Goal: Transaction & Acquisition: Purchase product/service

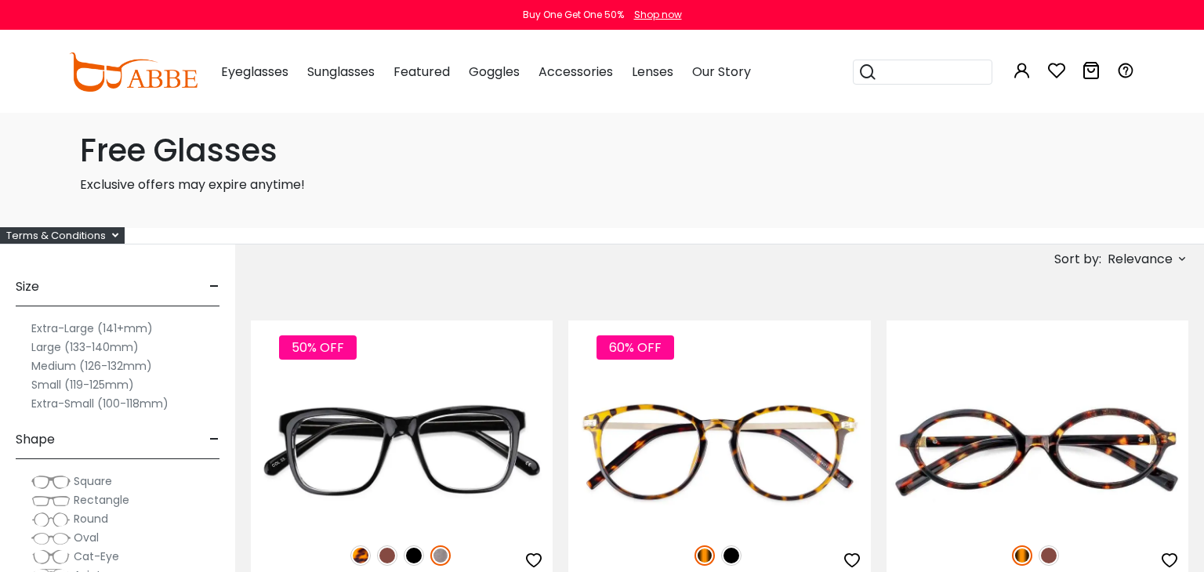
click at [270, 159] on h1 "Free Glasses" at bounding box center [602, 151] width 1044 height 38
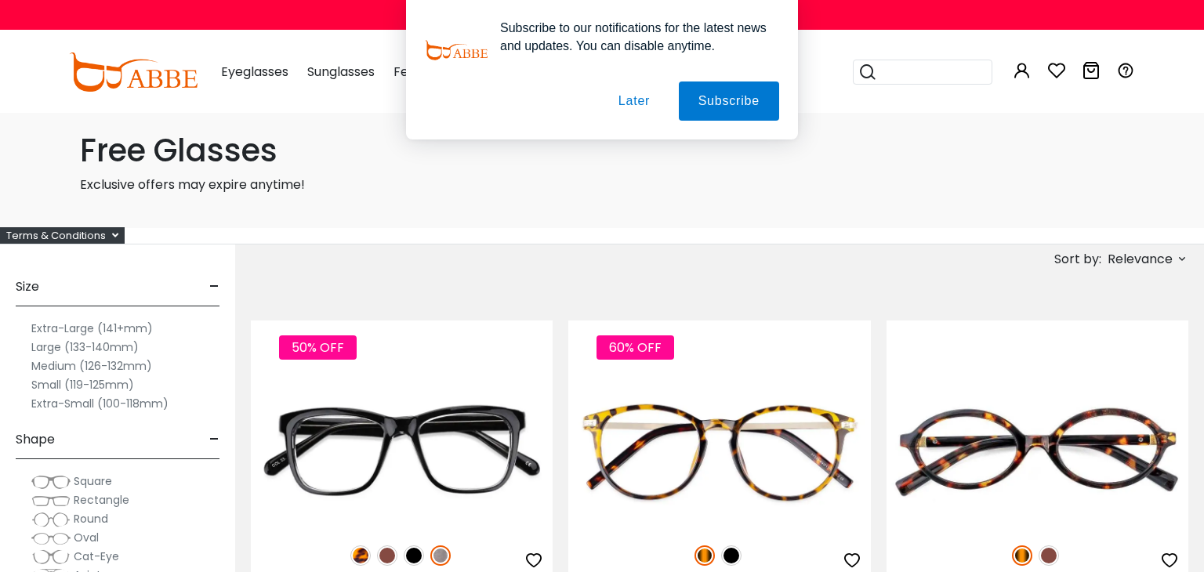
scroll to position [13, 0]
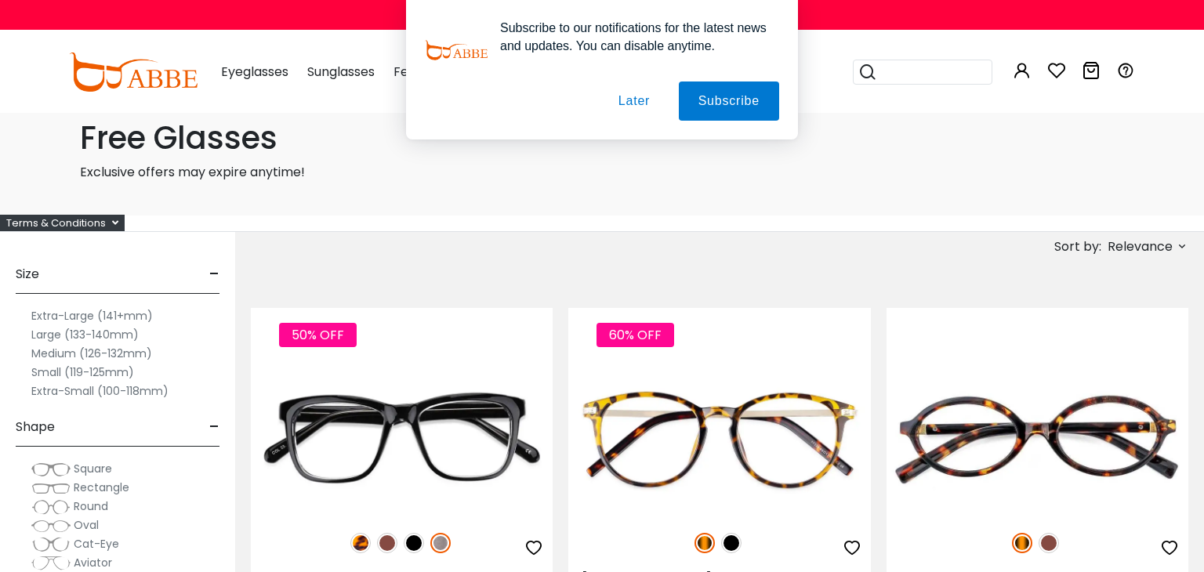
click at [118, 215] on div "Terms & Conditions" at bounding box center [62, 223] width 125 height 16
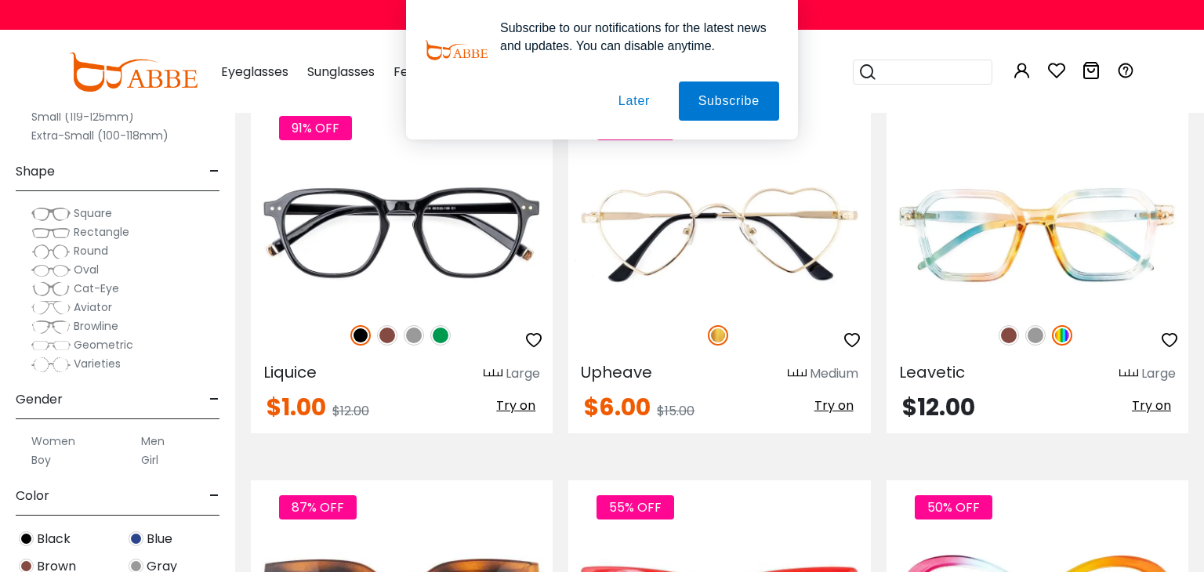
scroll to position [2663, 0]
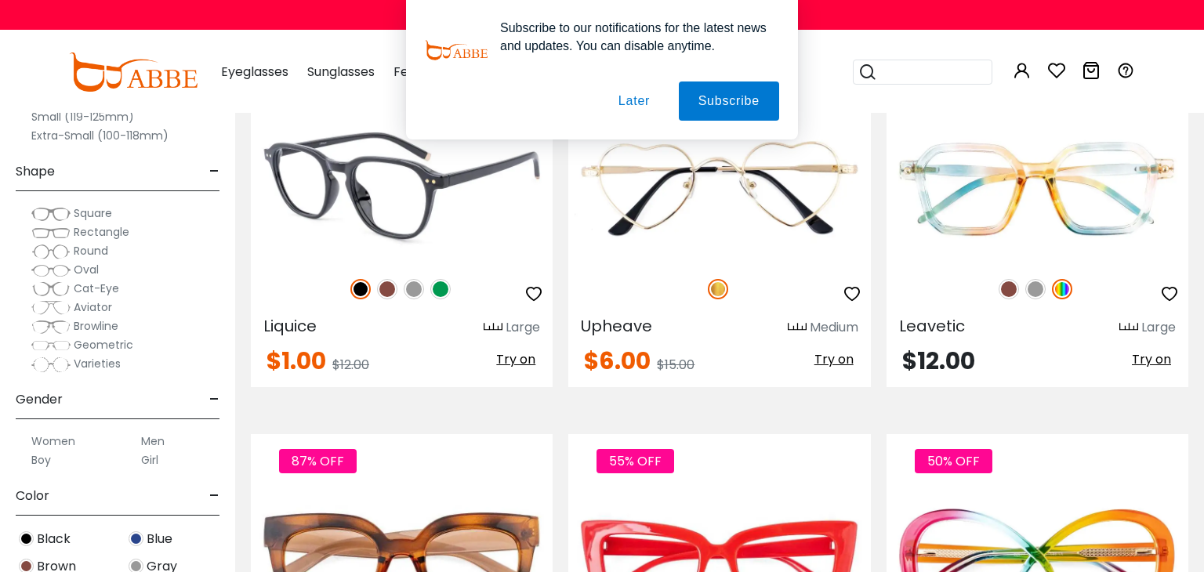
click at [433, 281] on img at bounding box center [440, 289] width 20 height 20
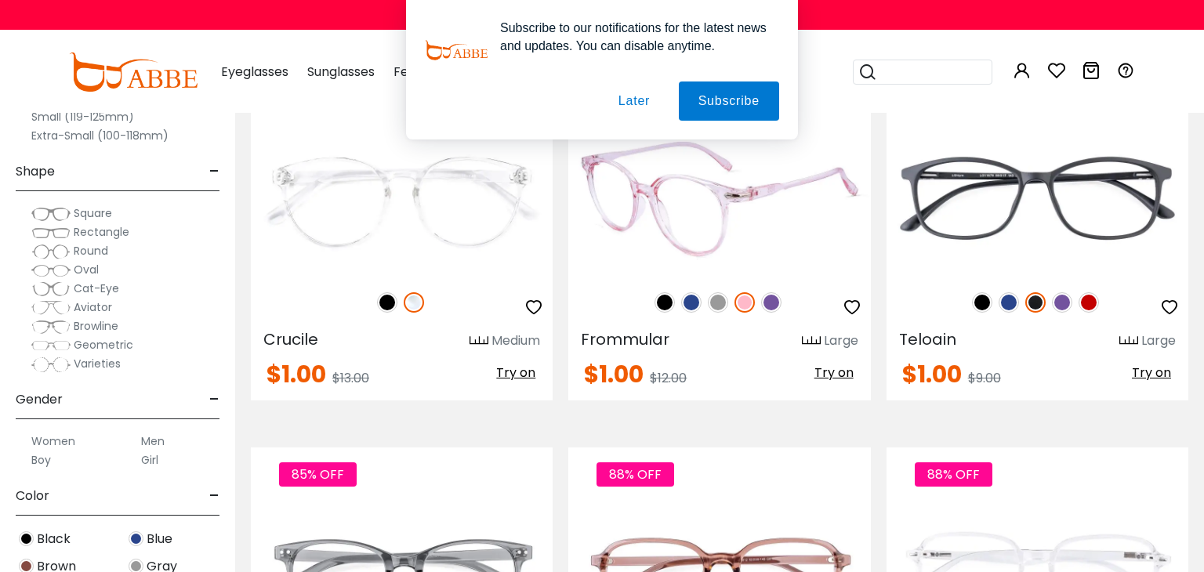
scroll to position [5689, 0]
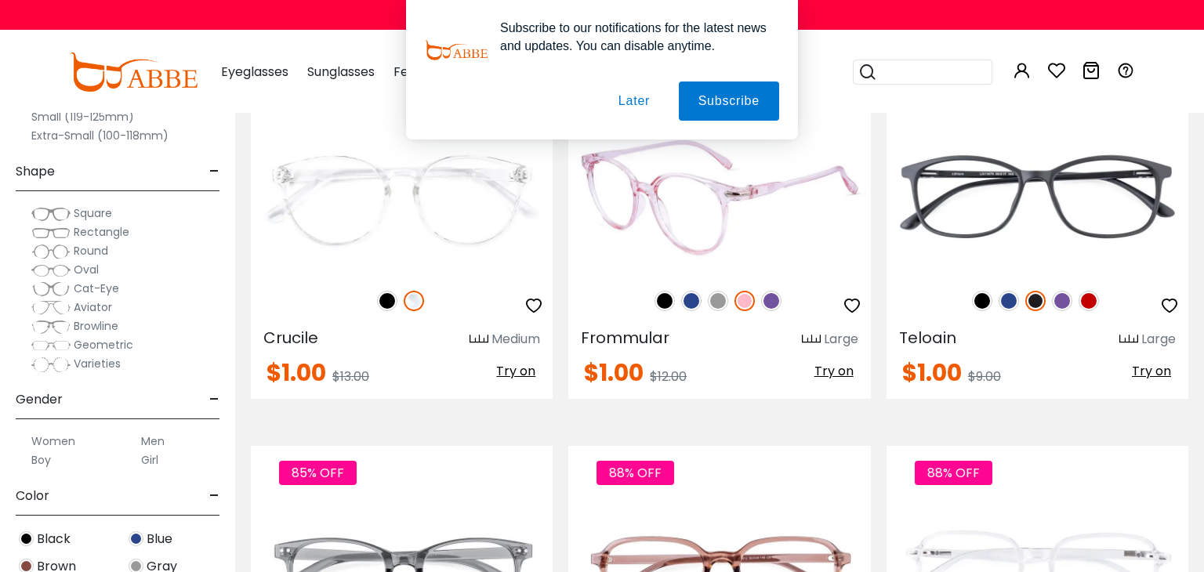
click at [715, 291] on img at bounding box center [718, 301] width 20 height 20
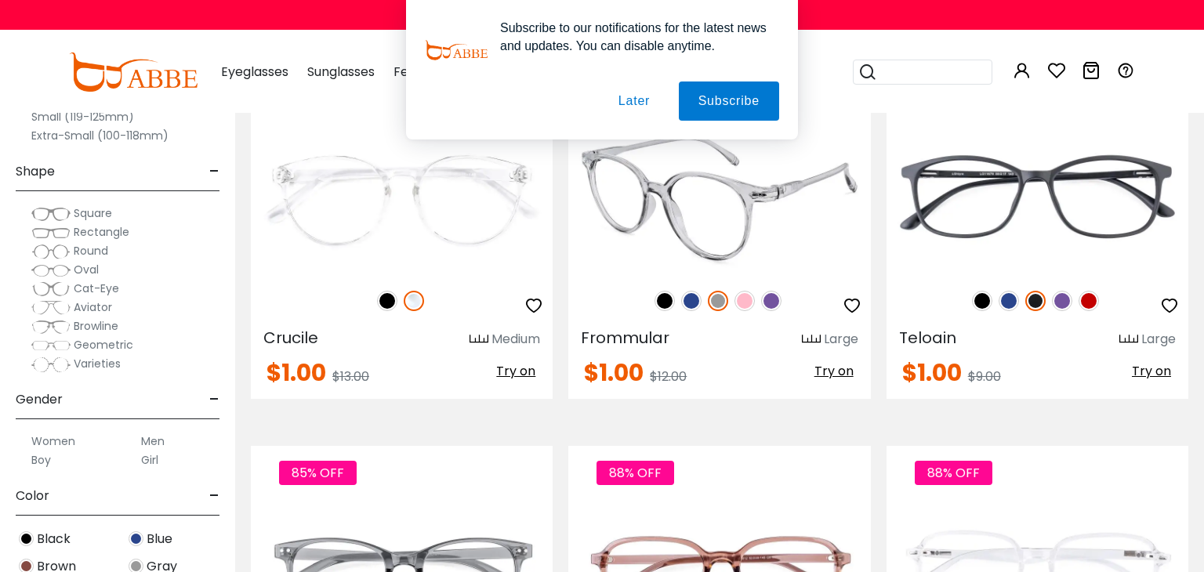
click at [684, 291] on img at bounding box center [691, 301] width 20 height 20
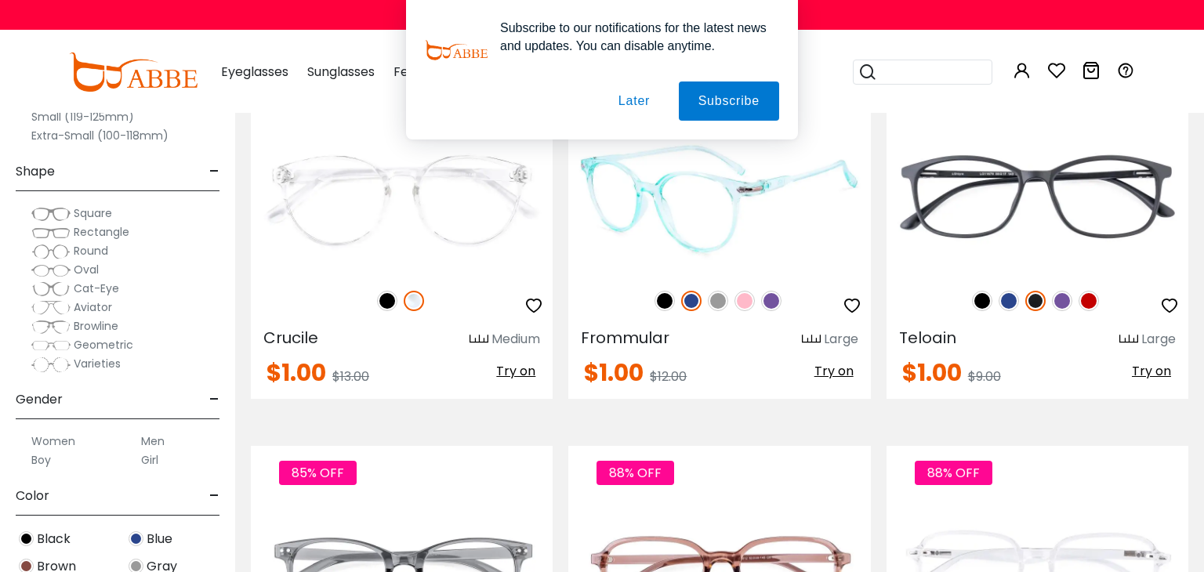
click at [772, 291] on img at bounding box center [771, 301] width 20 height 20
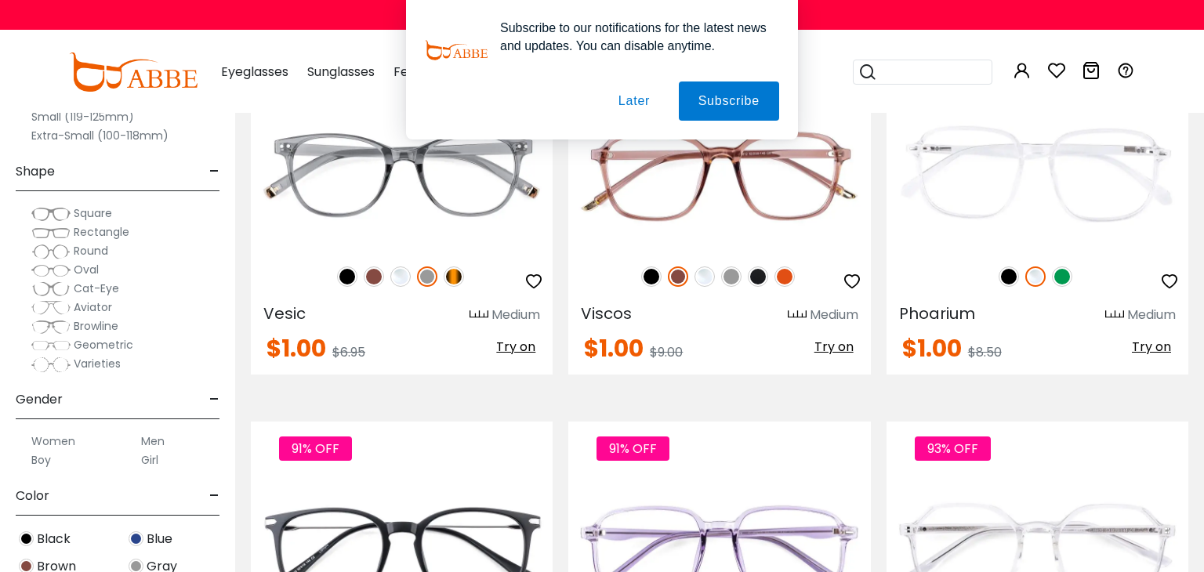
scroll to position [6097, 0]
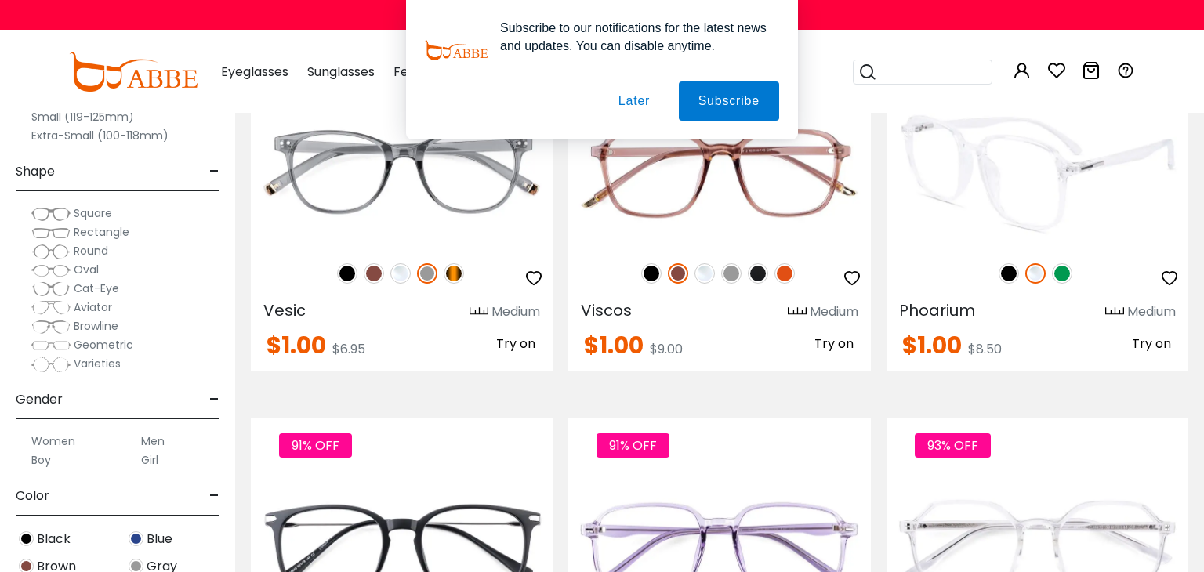
click at [1066, 263] on img at bounding box center [1062, 273] width 20 height 20
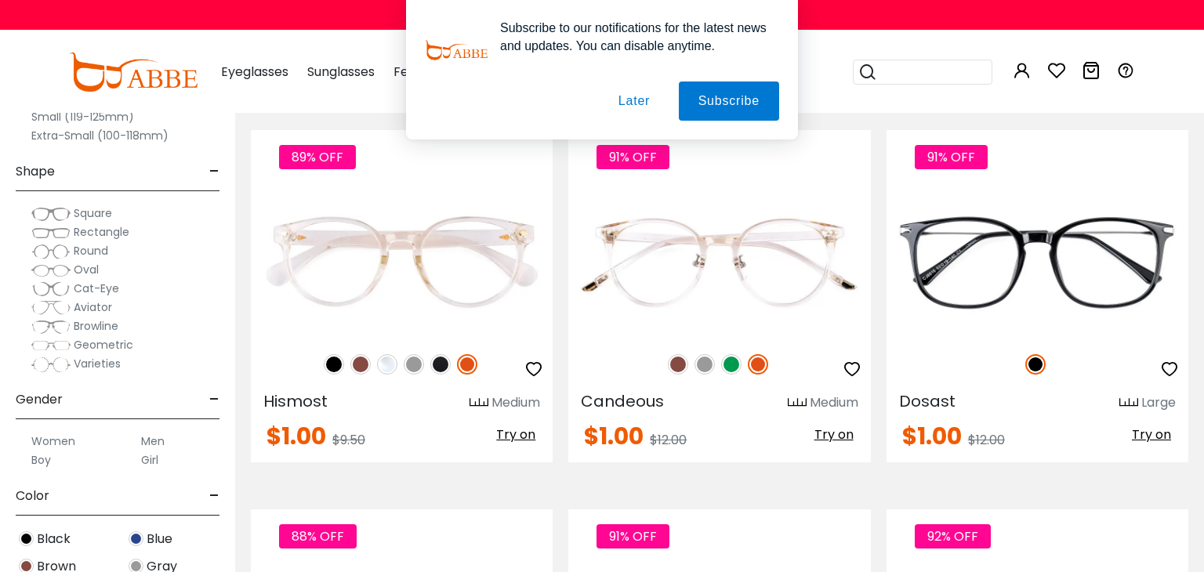
scroll to position [6822, 0]
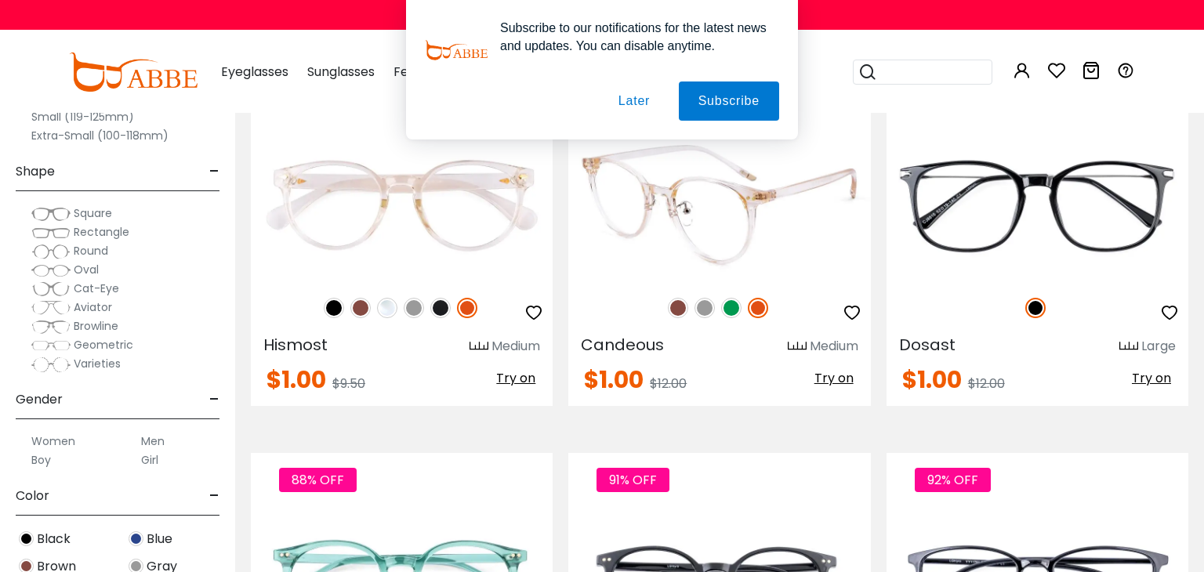
click at [725, 298] on img at bounding box center [731, 308] width 20 height 20
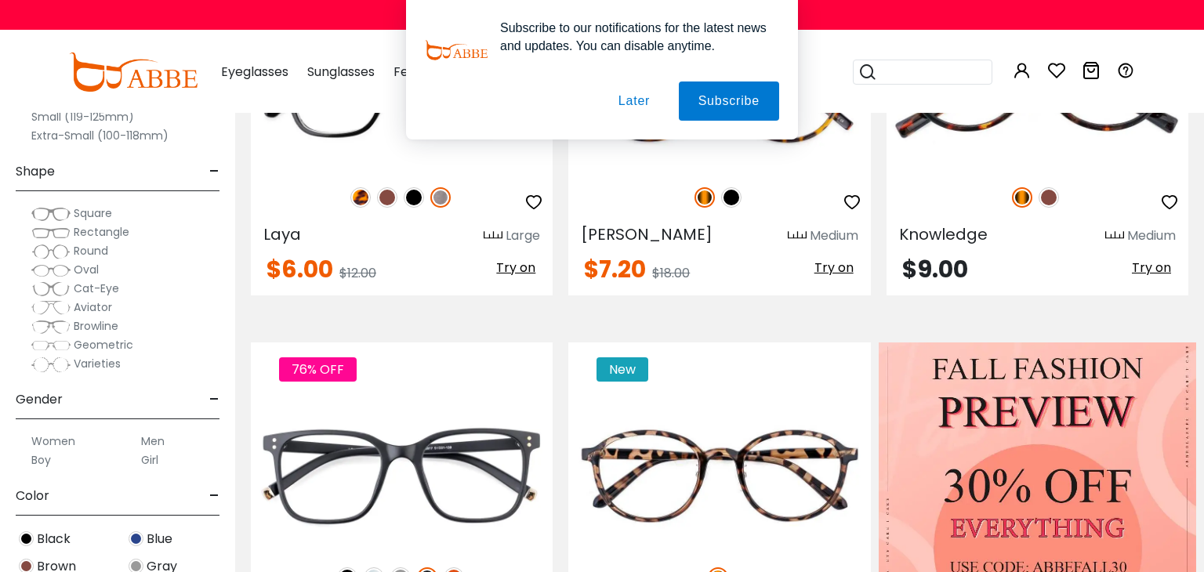
scroll to position [423, 0]
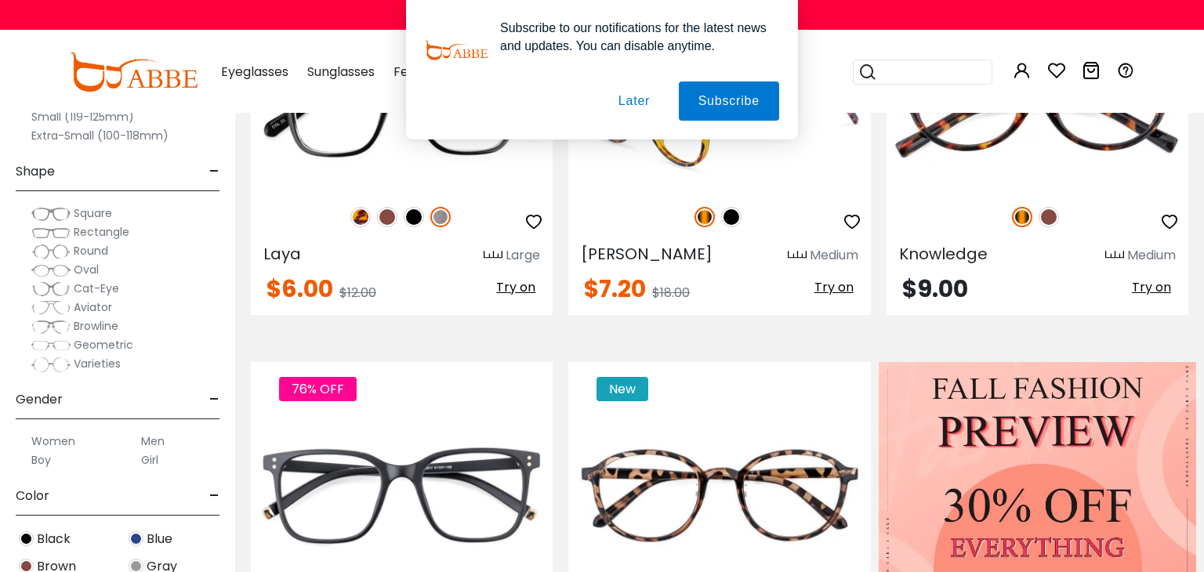
click at [730, 213] on img at bounding box center [731, 217] width 20 height 20
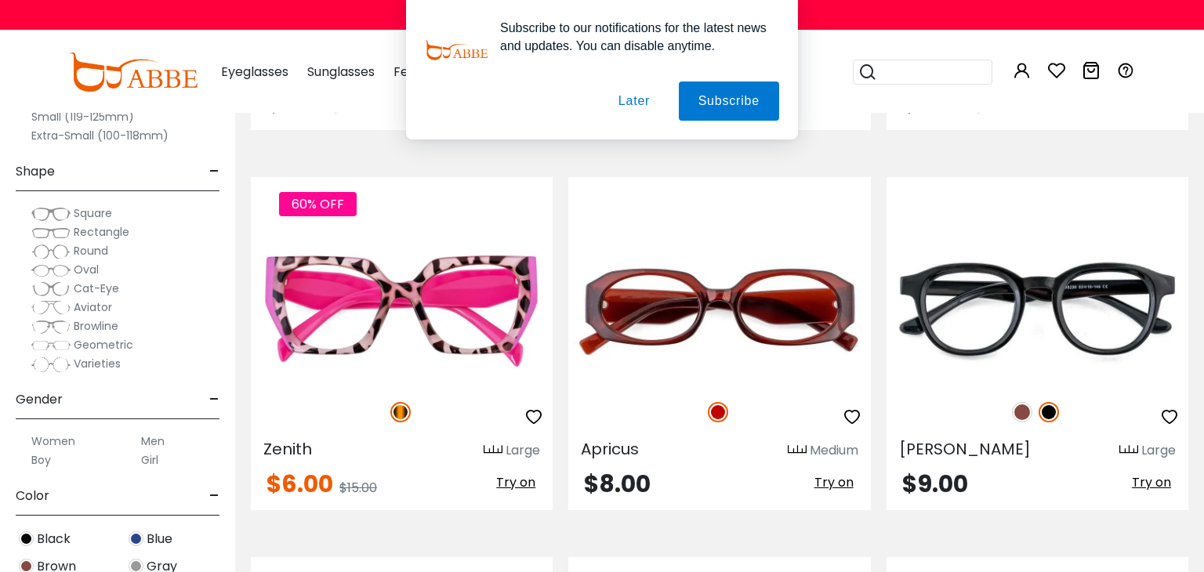
scroll to position [1928, 0]
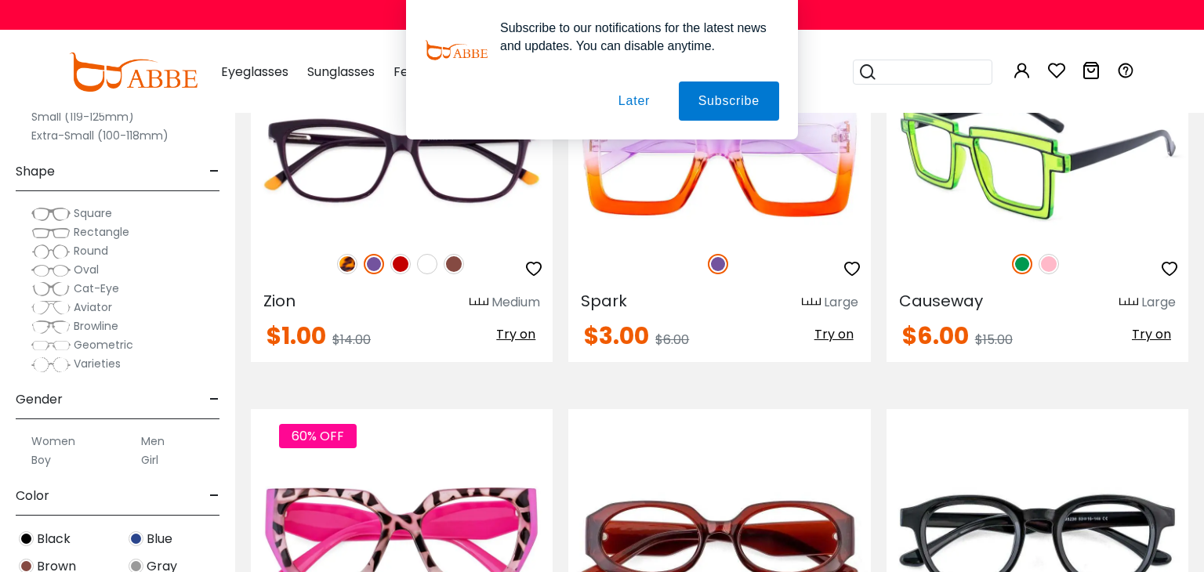
click at [1051, 256] on img at bounding box center [1049, 264] width 20 height 20
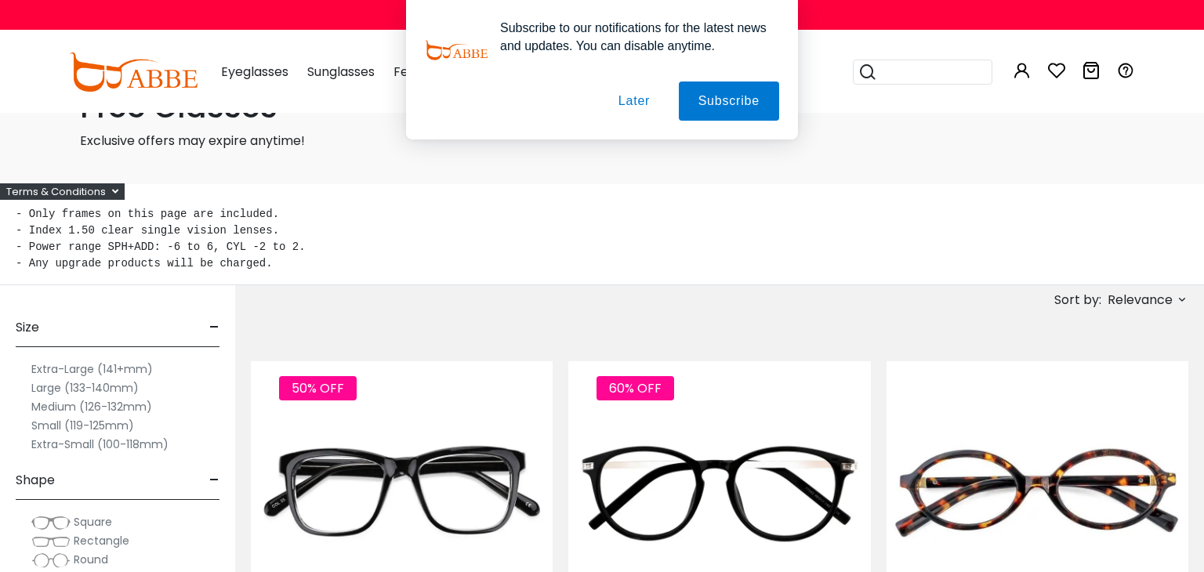
scroll to position [0, 0]
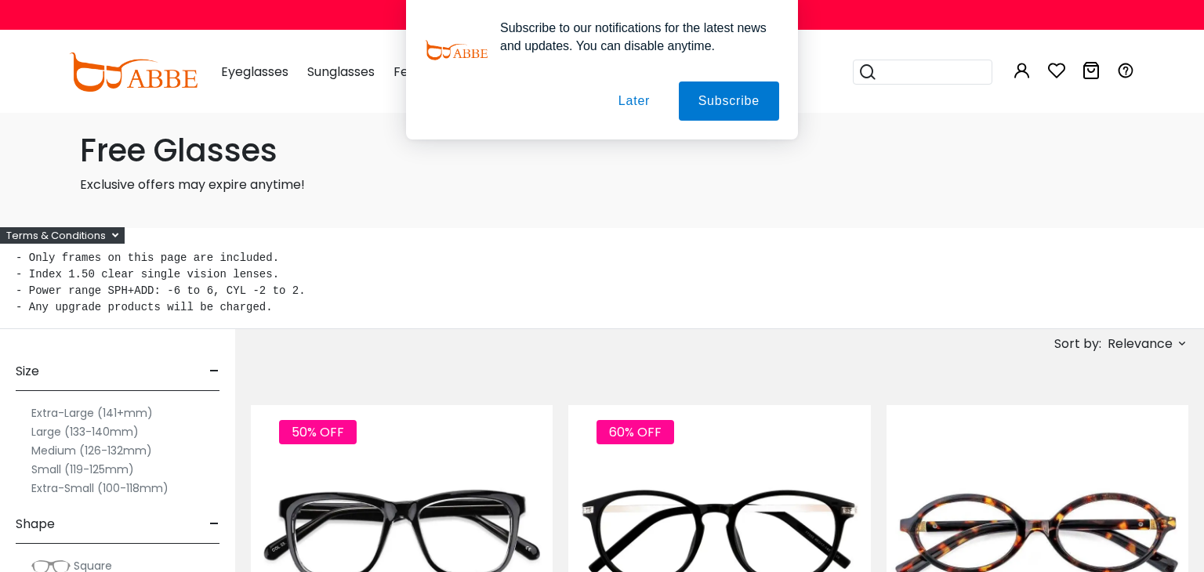
click at [176, 169] on h1 "Free Glasses" at bounding box center [602, 151] width 1044 height 38
click at [150, 276] on pre "- Only frames on this page are included. - Index 1.50 clear single vision lense…" at bounding box center [602, 283] width 1173 height 66
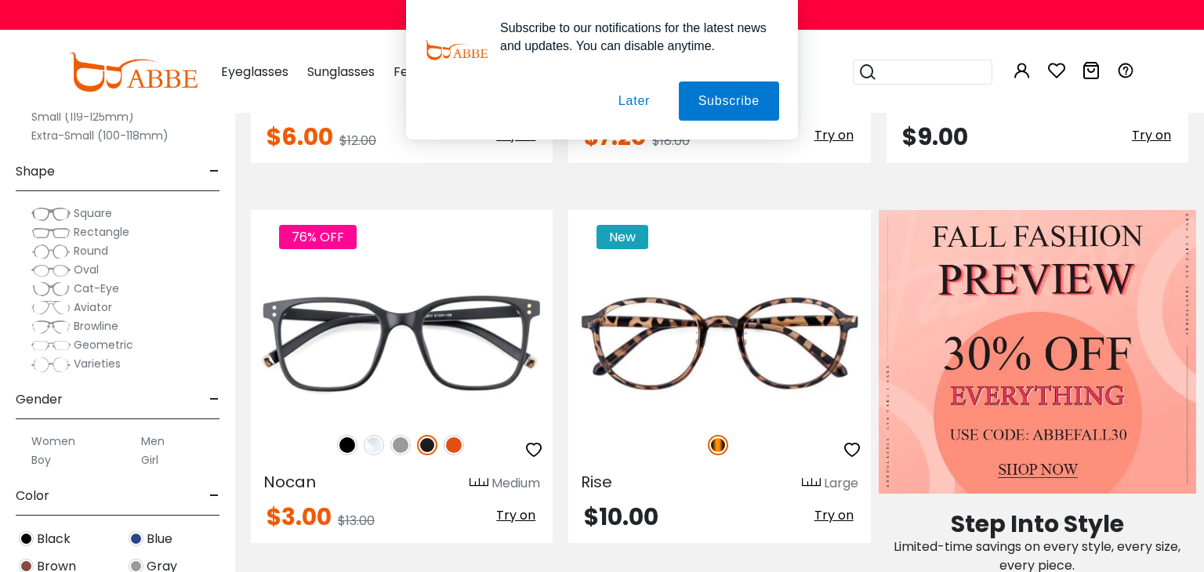
scroll to position [640, 0]
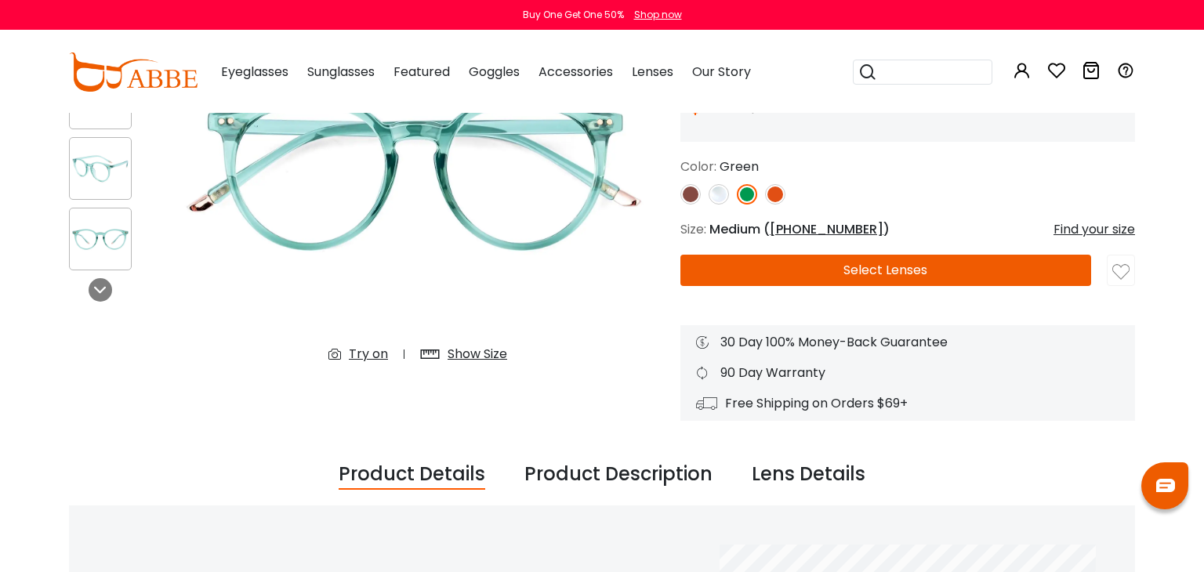
scroll to position [291, 0]
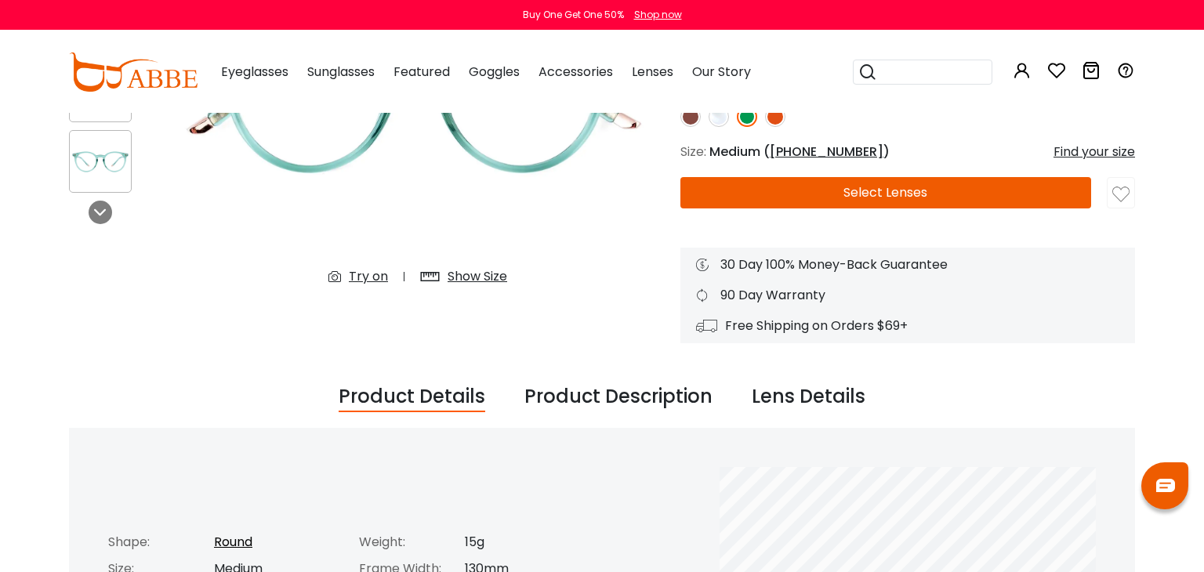
click at [808, 194] on button "Select Lenses" at bounding box center [885, 192] width 411 height 31
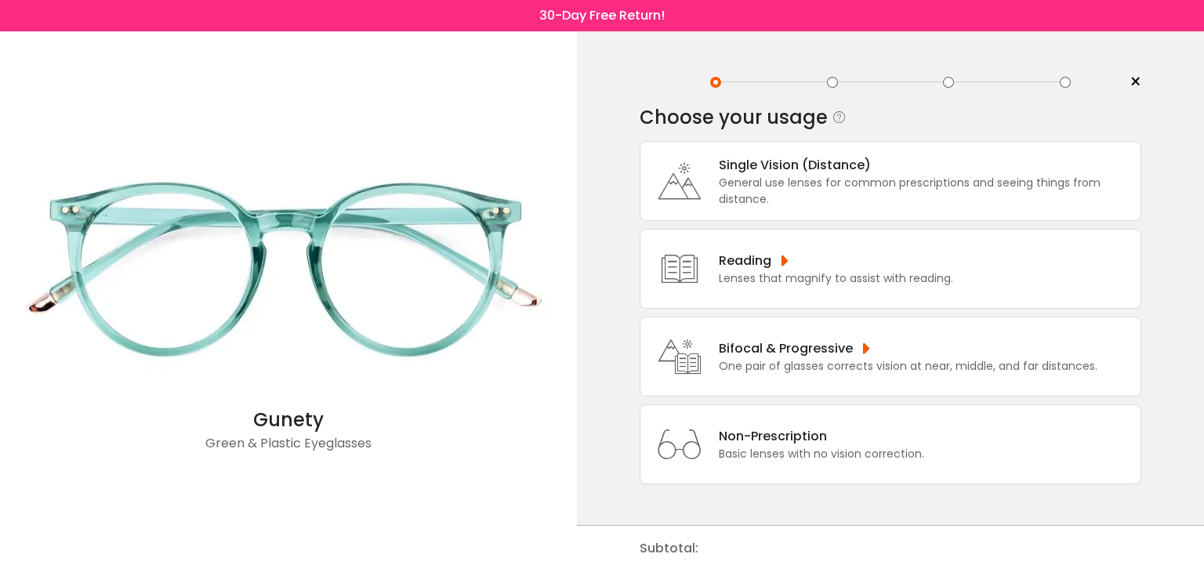
click at [807, 176] on div "General use lenses for common prescriptions and seeing things from distance." at bounding box center [926, 191] width 414 height 33
click at [801, 183] on div "General use lenses for common prescriptions and seeing things from distance." at bounding box center [926, 191] width 414 height 33
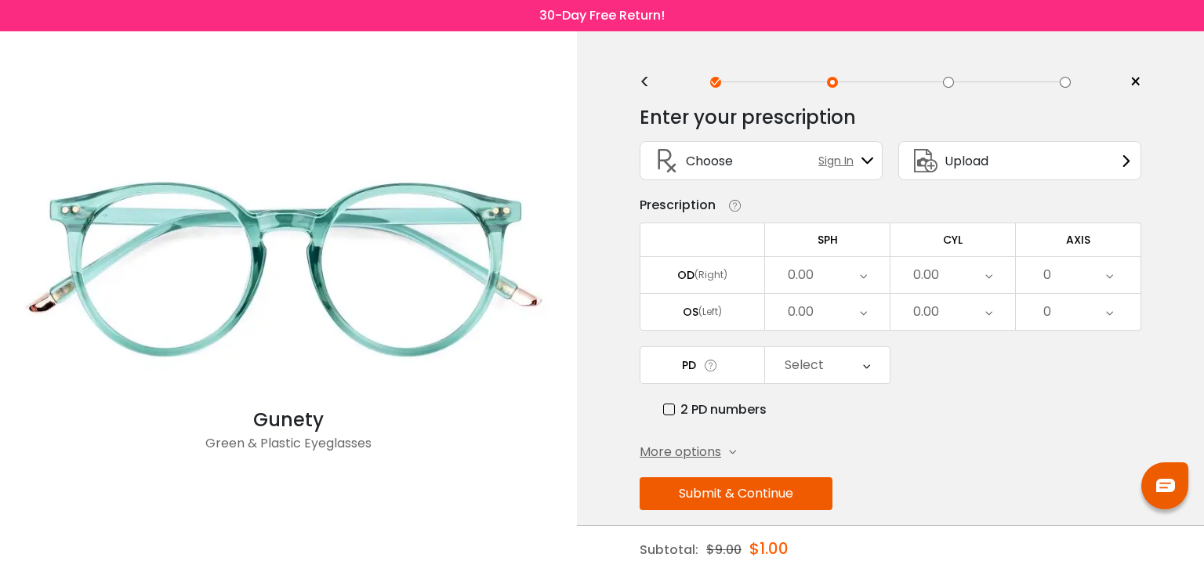
scroll to position [14, 0]
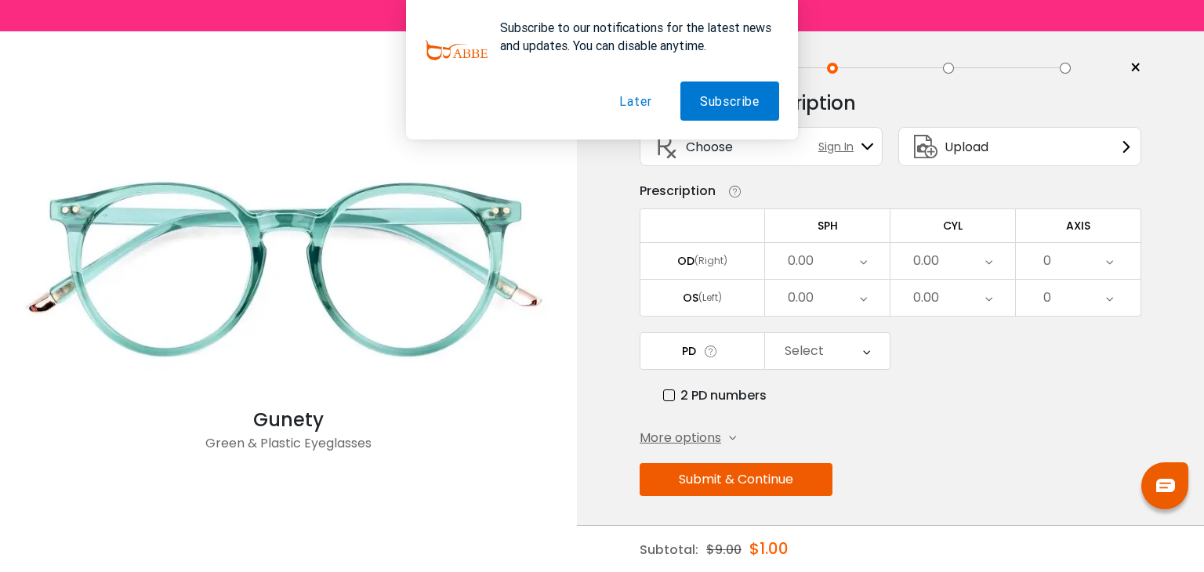
click at [826, 260] on div "0.00" at bounding box center [827, 261] width 125 height 36
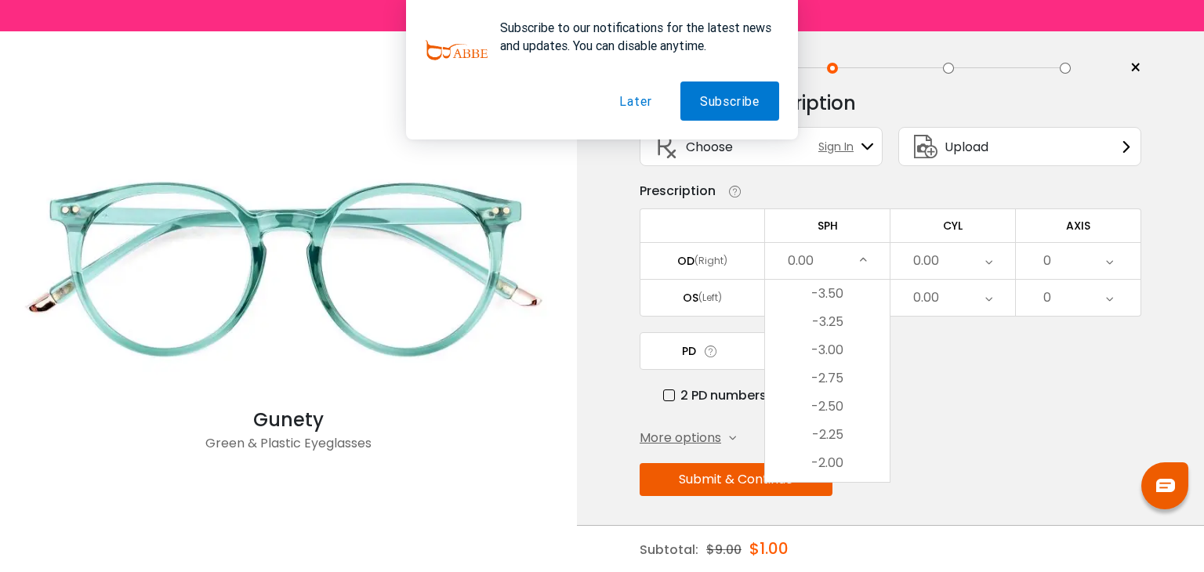
scroll to position [1818, 0]
click at [839, 422] on li "-2.75" at bounding box center [827, 422] width 125 height 28
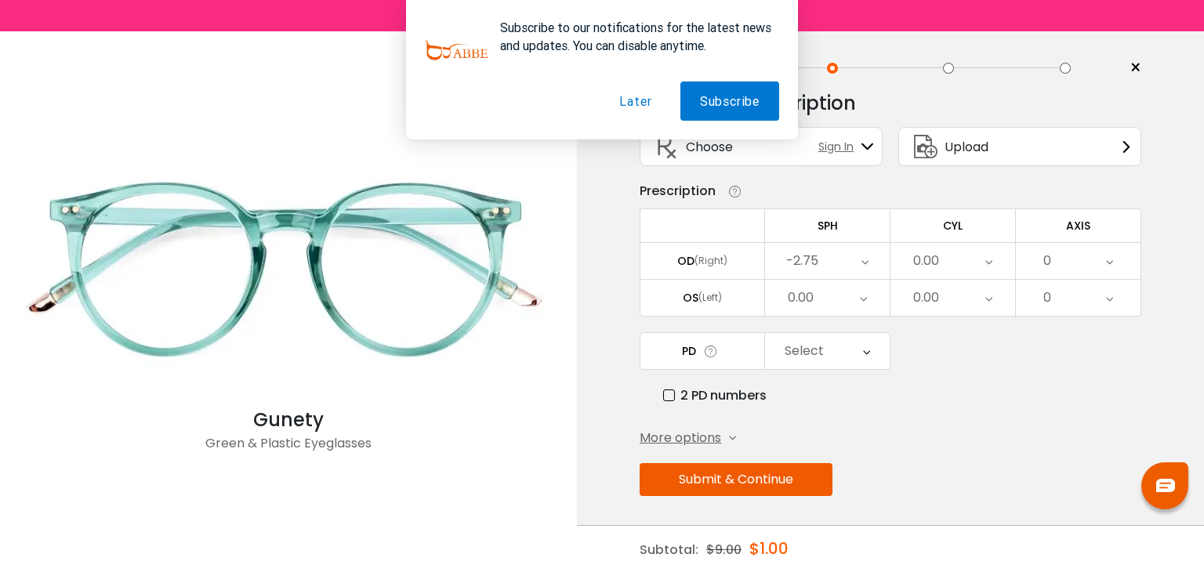
click at [816, 299] on div "0.00" at bounding box center [827, 298] width 125 height 36
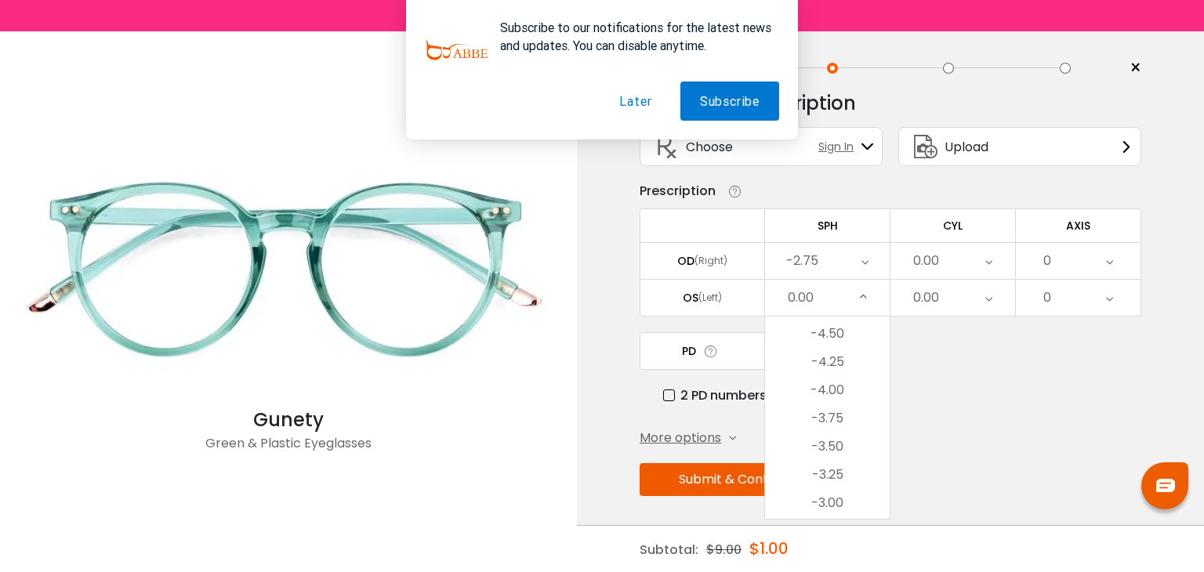
scroll to position [1741, 0]
click at [835, 500] on li "-3.00" at bounding box center [827, 509] width 125 height 28
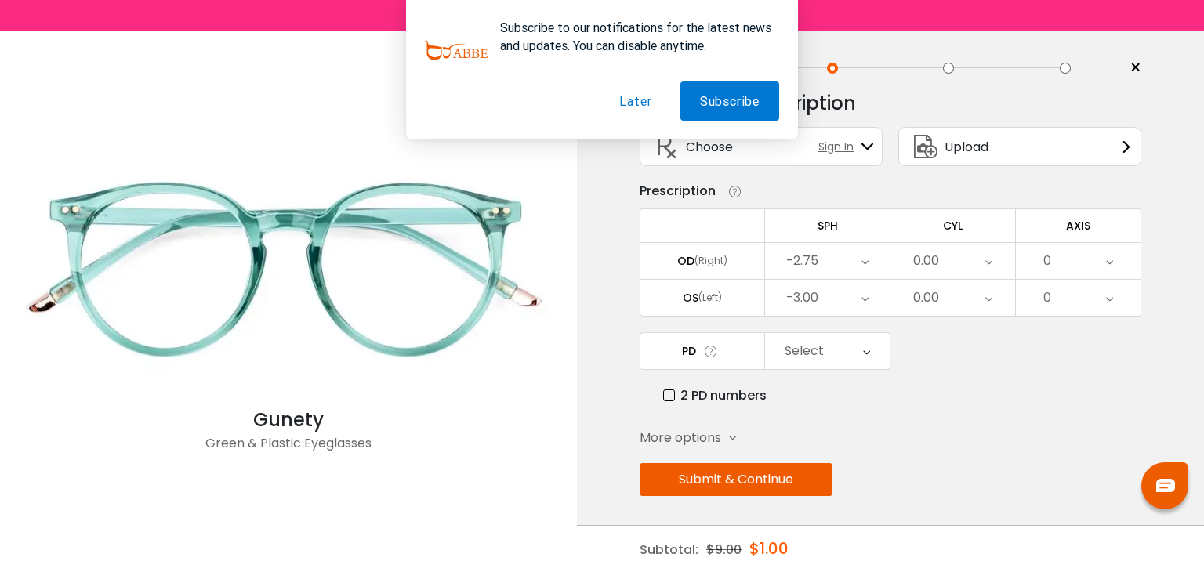
click at [933, 266] on div "0.00" at bounding box center [926, 260] width 26 height 31
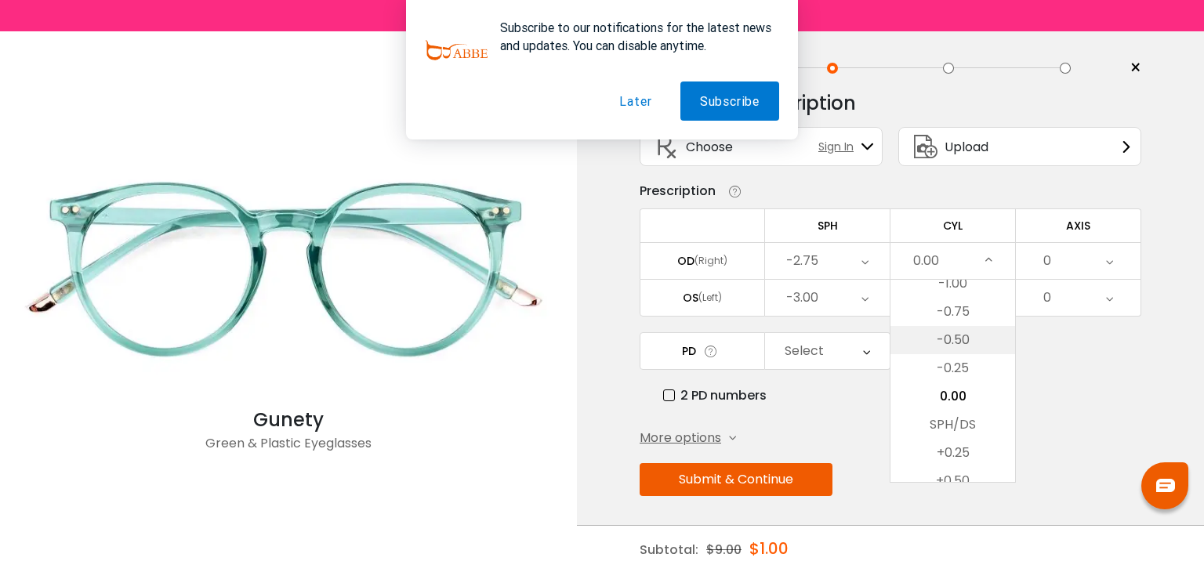
click at [943, 347] on li "-0.50" at bounding box center [952, 340] width 125 height 28
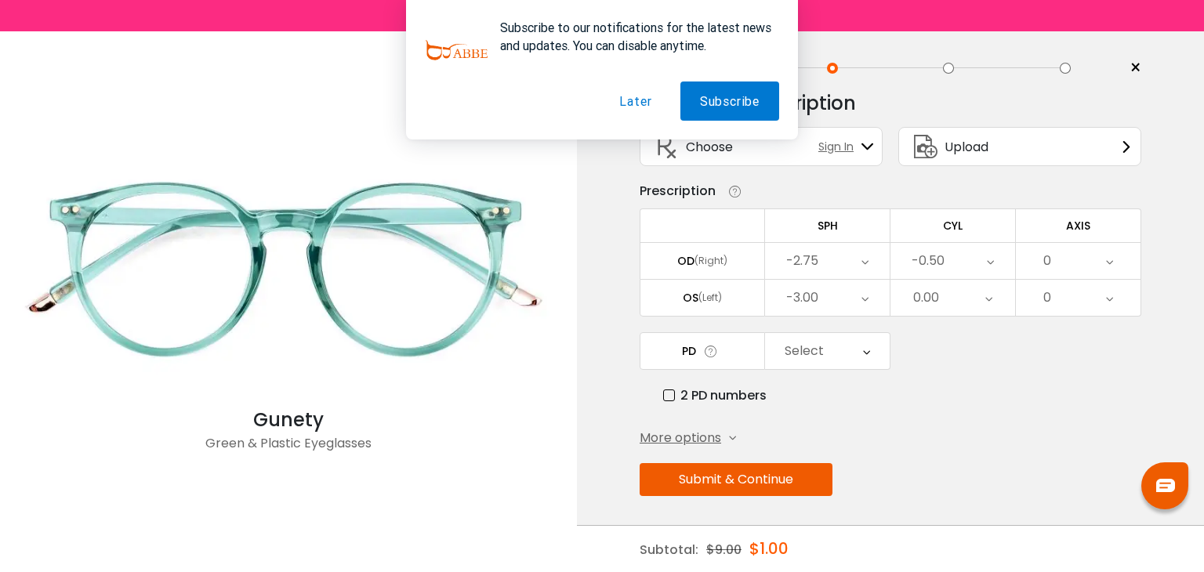
click at [941, 306] on div "0.00" at bounding box center [952, 298] width 125 height 36
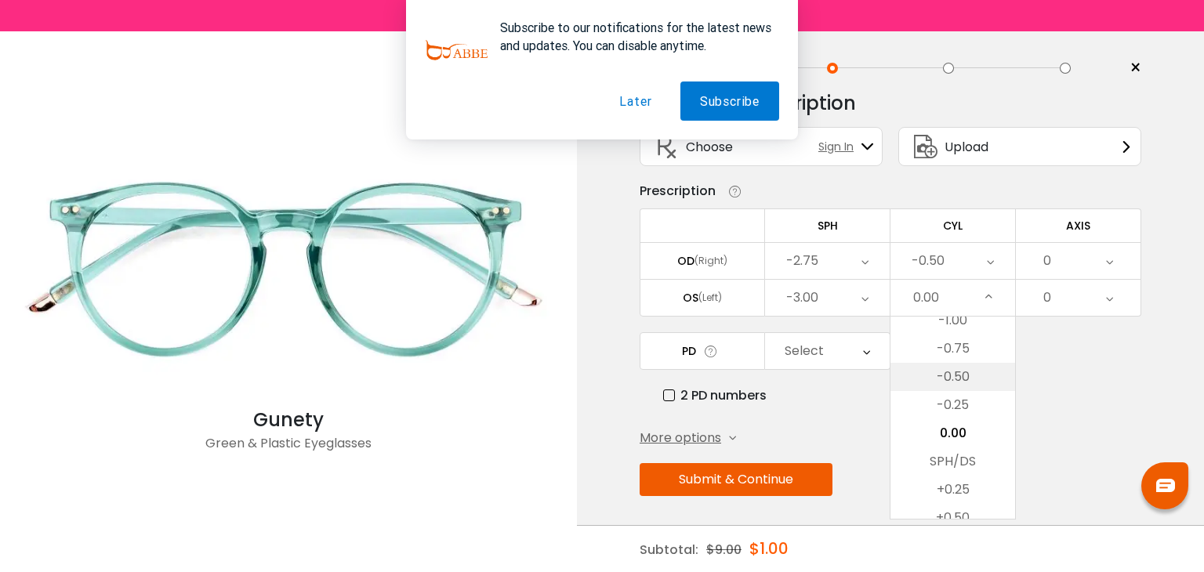
click at [951, 377] on li "-0.50" at bounding box center [952, 377] width 125 height 28
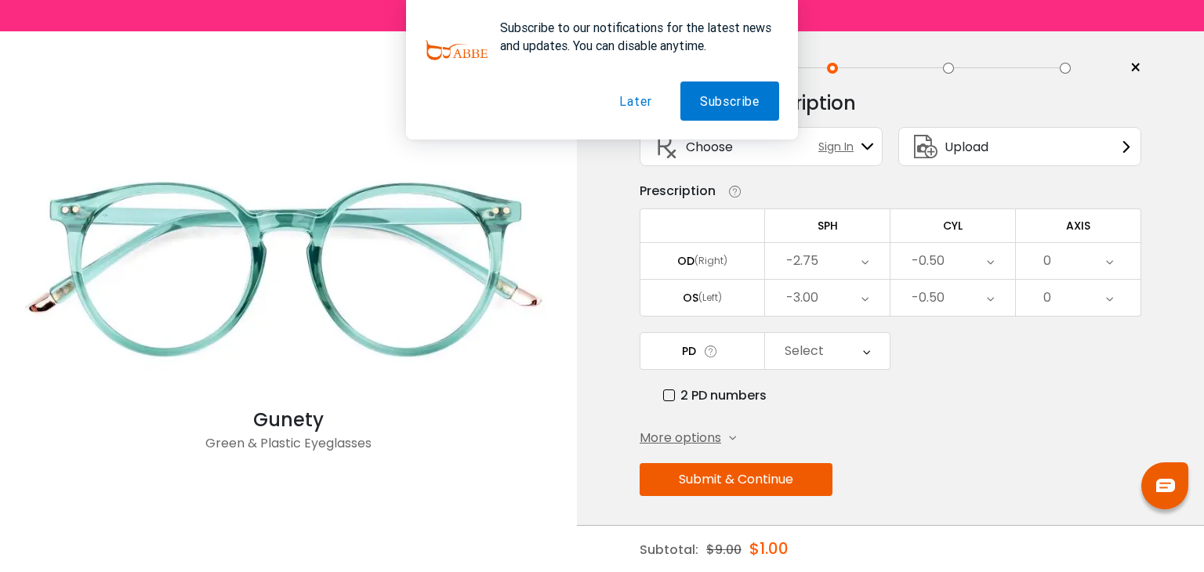
click at [1071, 253] on div "0" at bounding box center [1078, 261] width 125 height 36
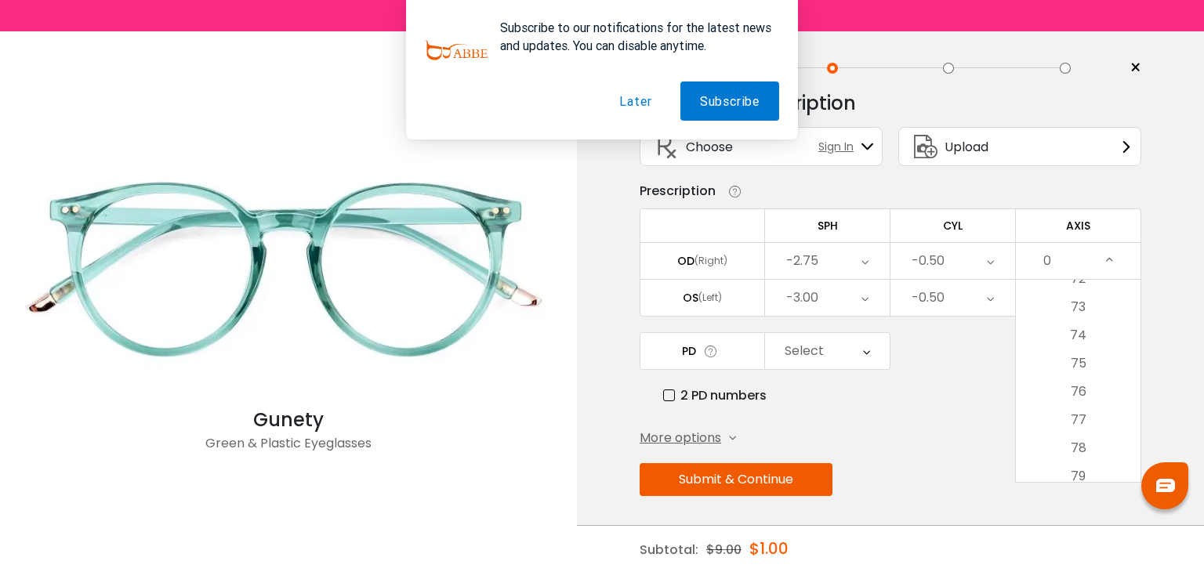
scroll to position [2047, 0]
click at [1054, 350] on li "75" at bounding box center [1078, 363] width 125 height 28
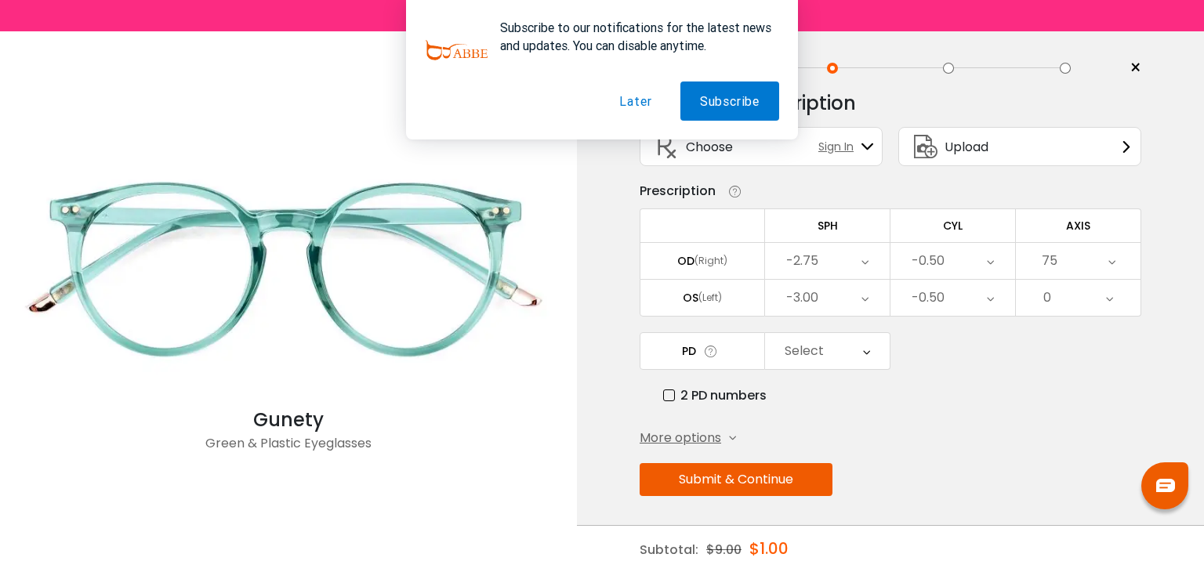
click at [1062, 306] on div "0" at bounding box center [1078, 298] width 125 height 36
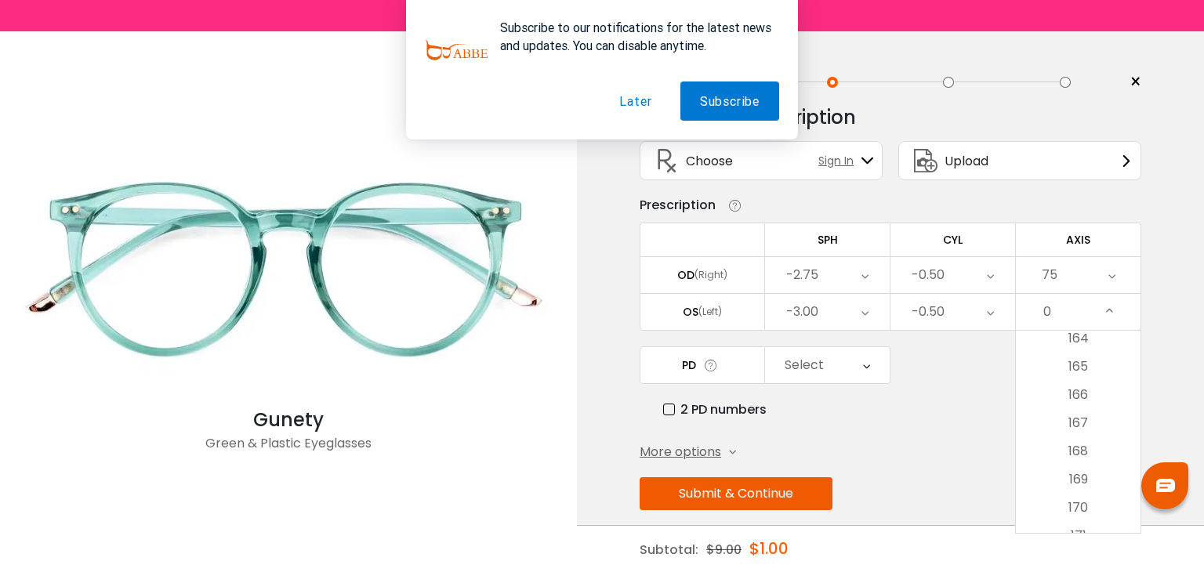
scroll to position [4632, 0]
click at [1074, 360] on li "165" at bounding box center [1078, 368] width 125 height 28
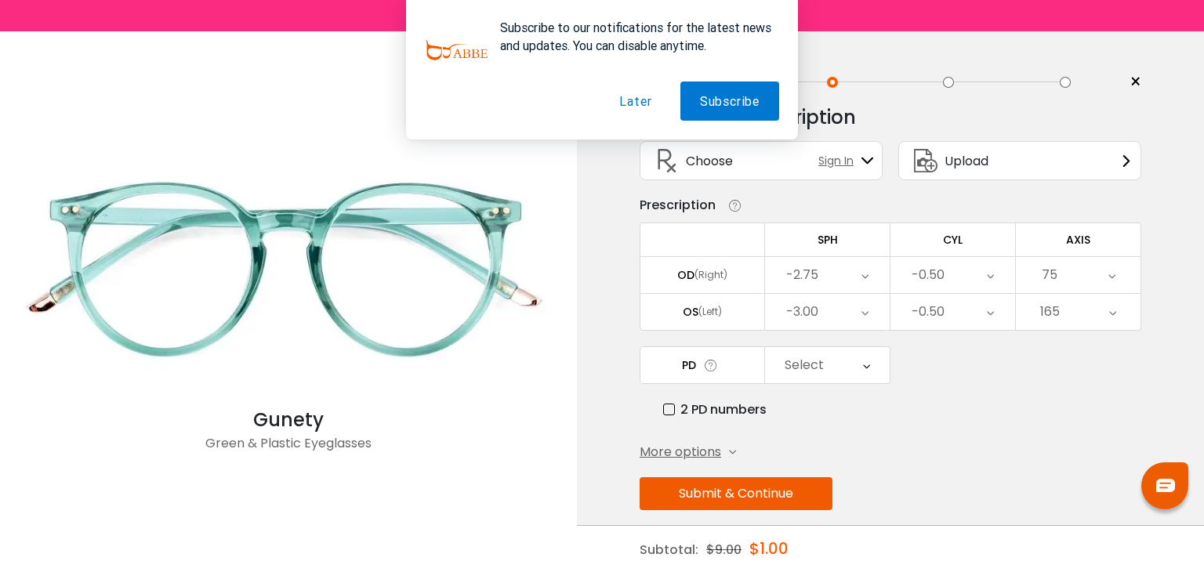
click at [817, 366] on div "Select" at bounding box center [804, 365] width 39 height 31
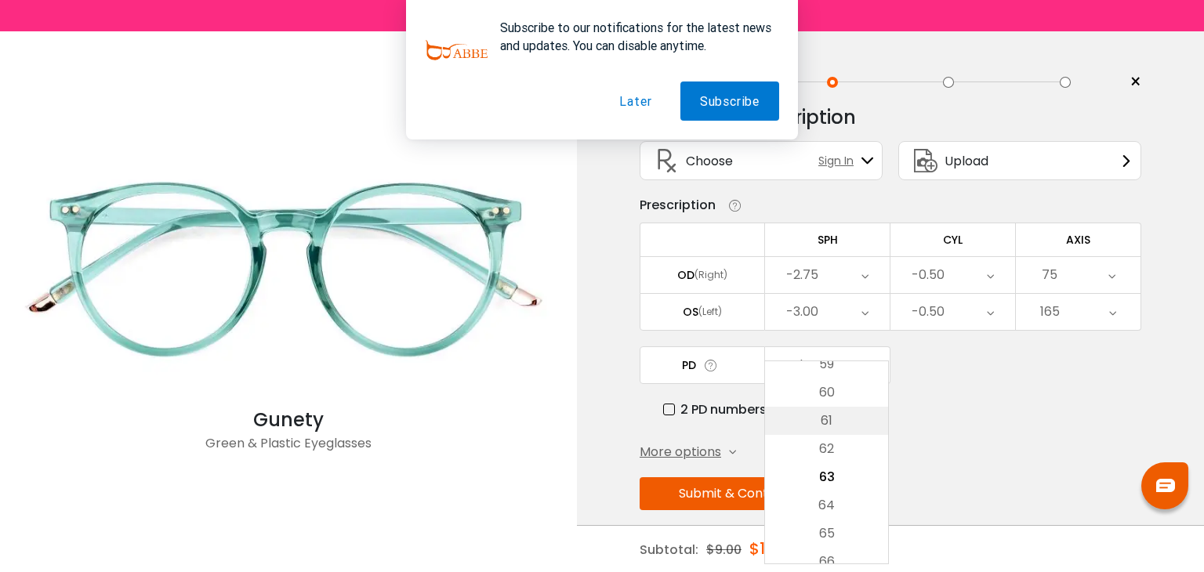
click at [836, 425] on li "61" at bounding box center [826, 421] width 123 height 28
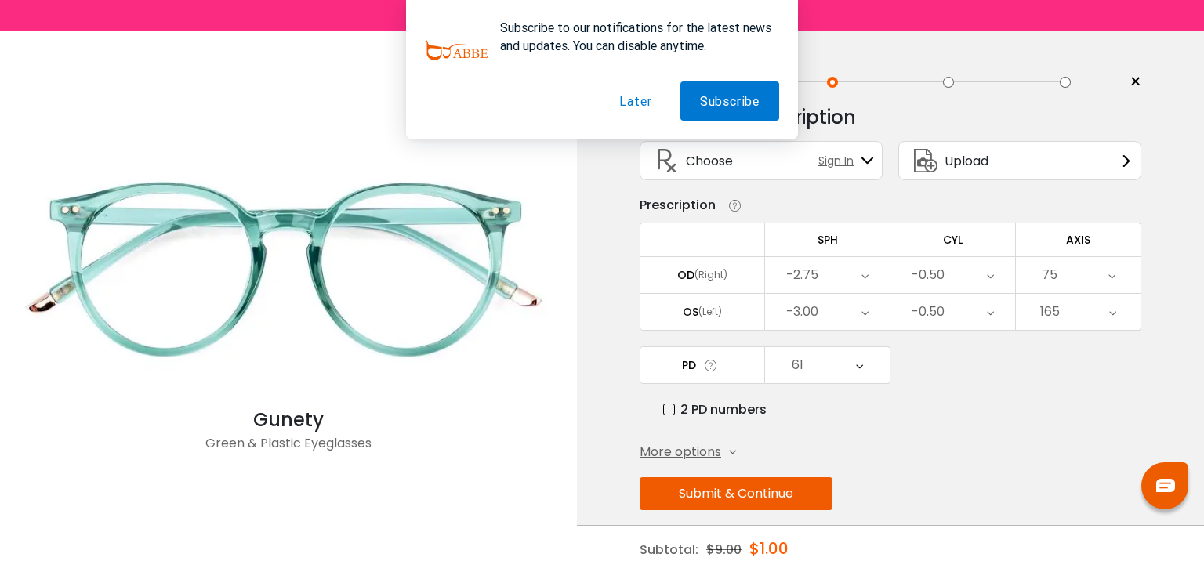
scroll to position [14, 0]
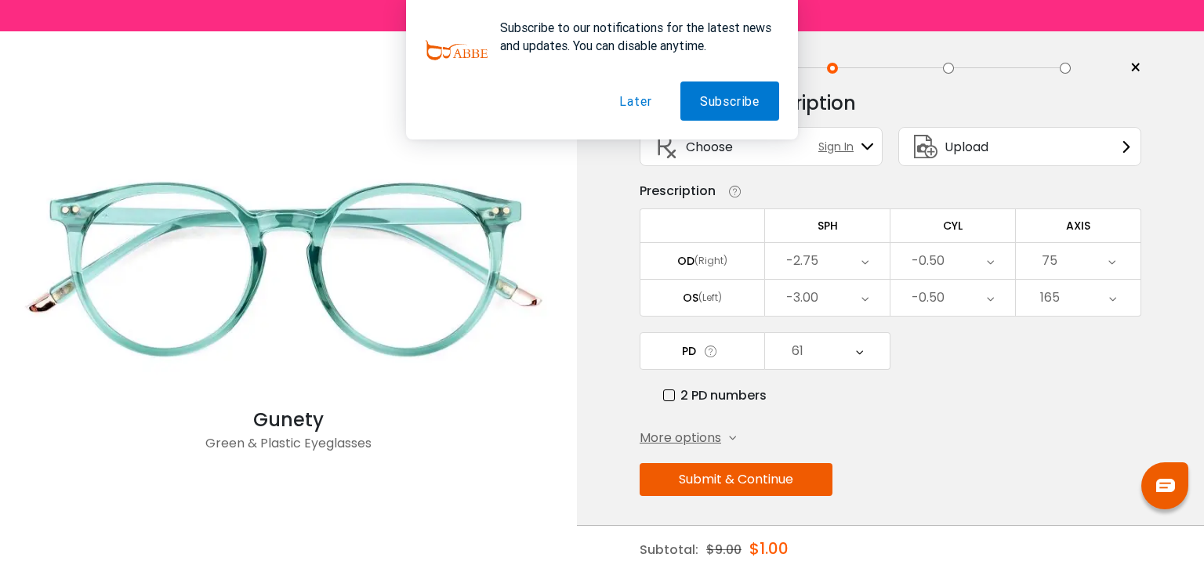
click at [763, 492] on button "Submit & Continue" at bounding box center [736, 479] width 193 height 33
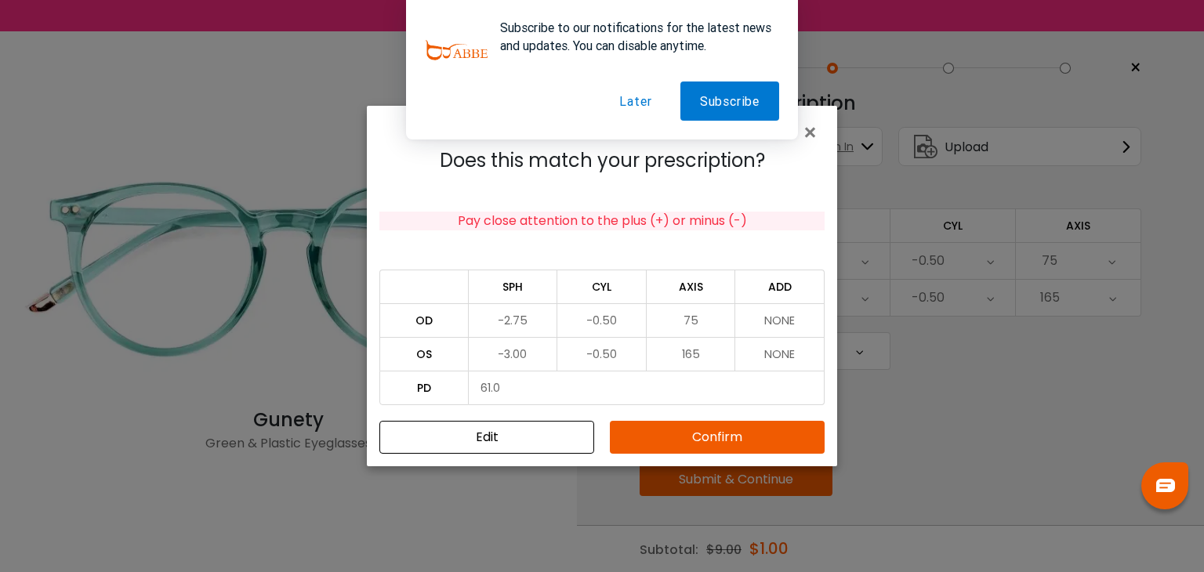
click at [676, 433] on button "Confirm" at bounding box center [717, 437] width 215 height 33
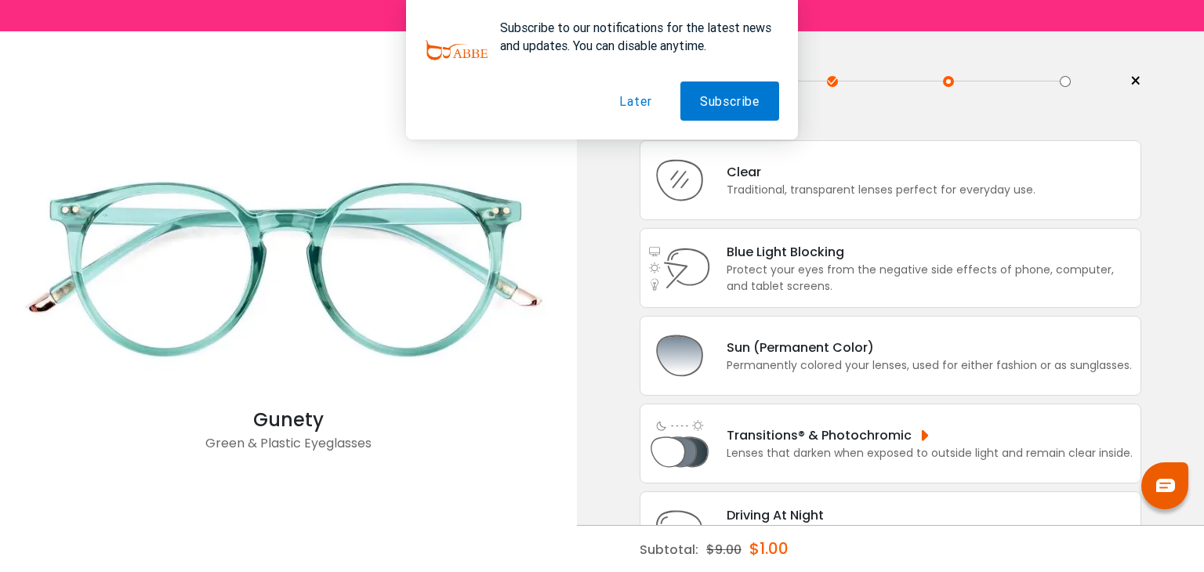
scroll to position [0, 0]
click at [638, 107] on button "Later" at bounding box center [635, 101] width 71 height 39
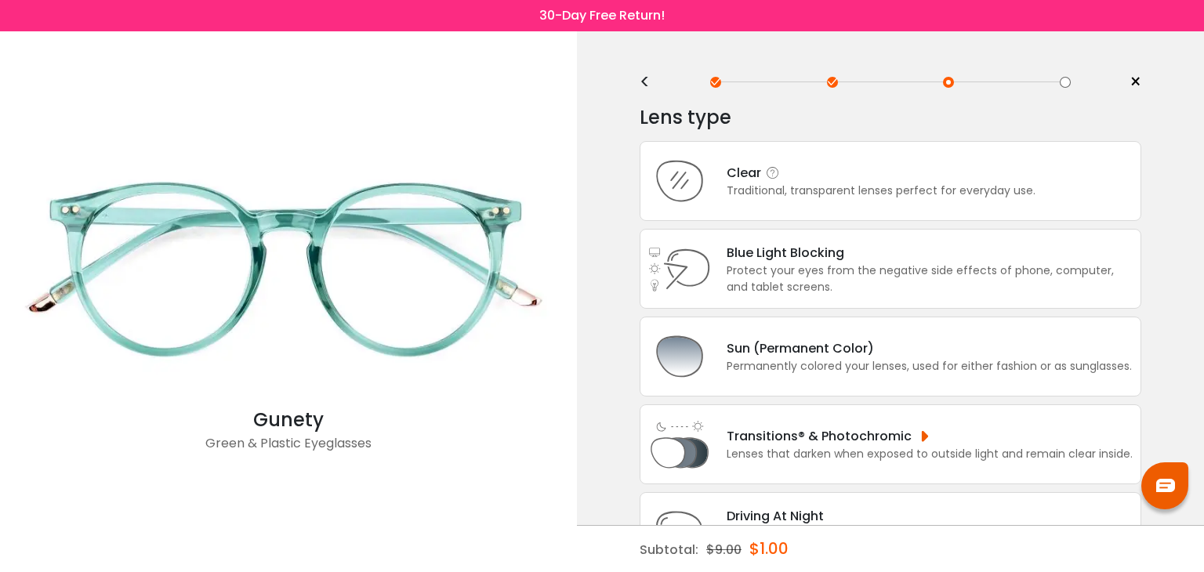
click at [808, 198] on div "Clear Traditional, transparent lenses perfect for everyday use." at bounding box center [891, 181] width 502 height 80
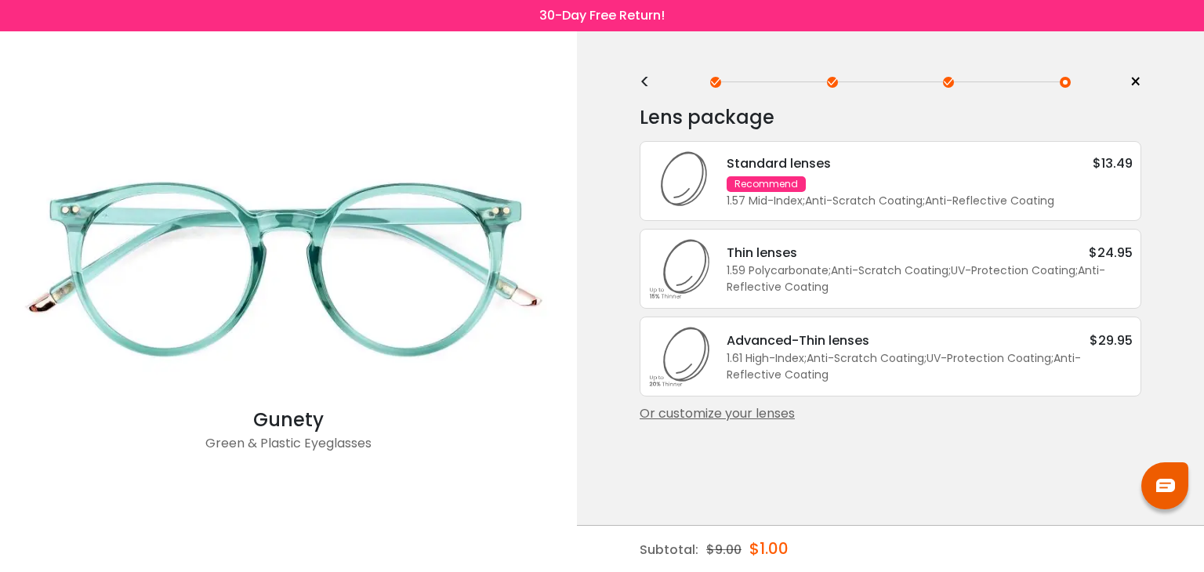
click at [770, 415] on div "Or customize your lenses" at bounding box center [891, 413] width 502 height 19
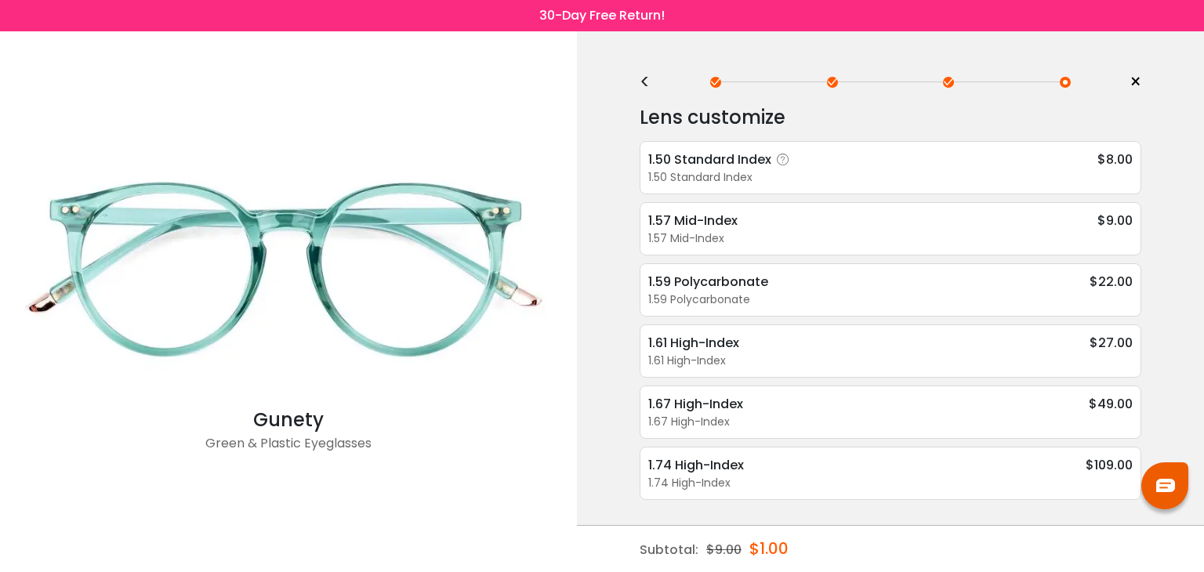
click at [916, 165] on div "1.50 Standard Index $8.00" at bounding box center [890, 160] width 484 height 20
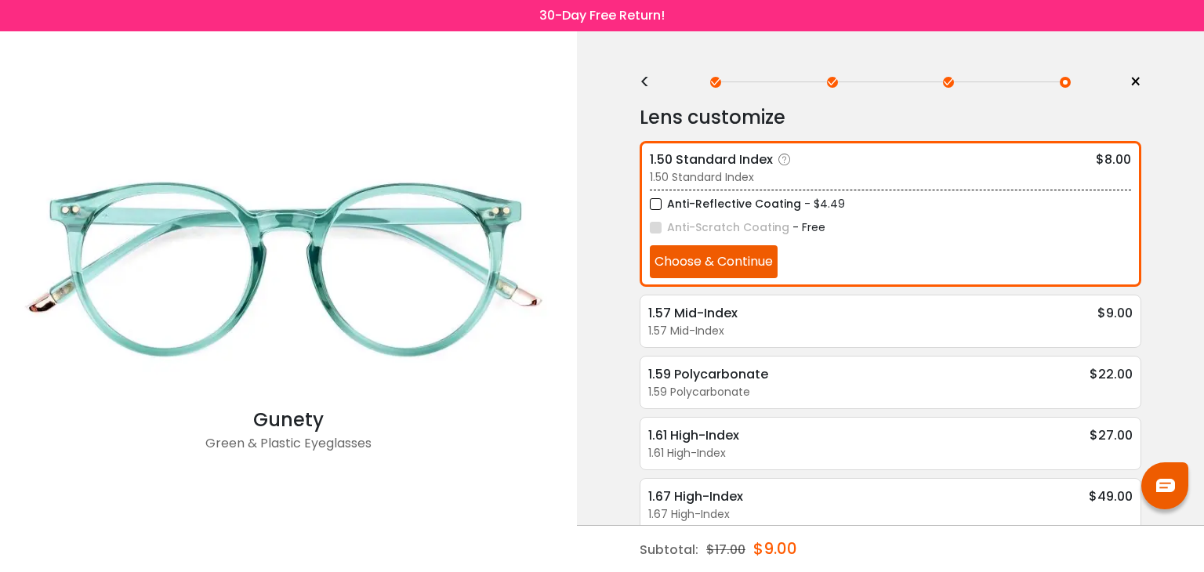
click at [762, 256] on button "Choose & Continue" at bounding box center [714, 261] width 128 height 33
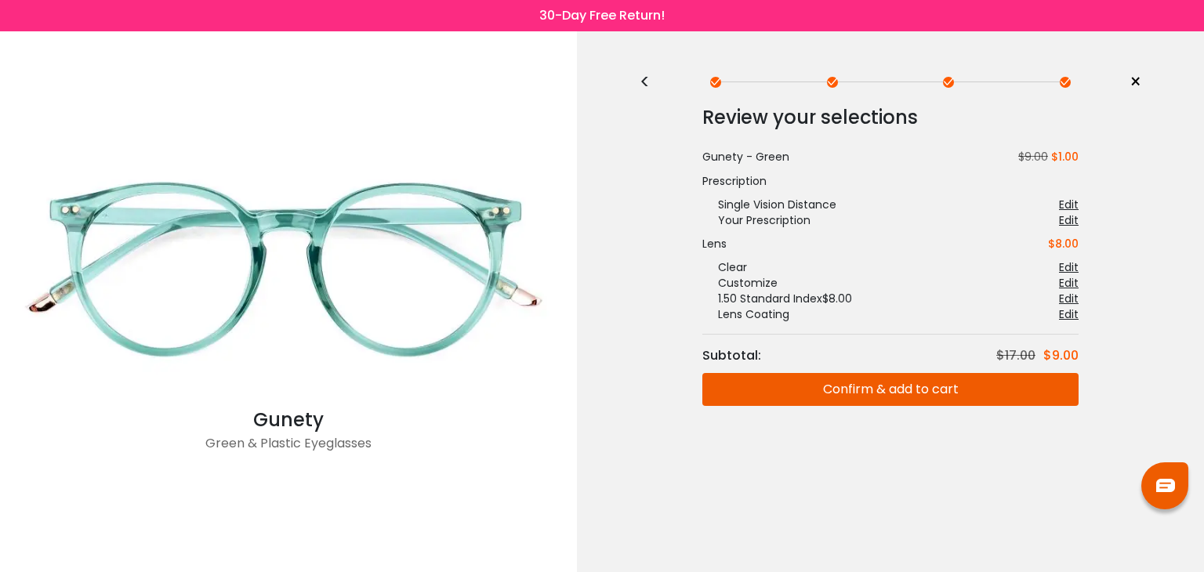
click at [946, 393] on button "Confirm & add to cart" at bounding box center [890, 389] width 376 height 33
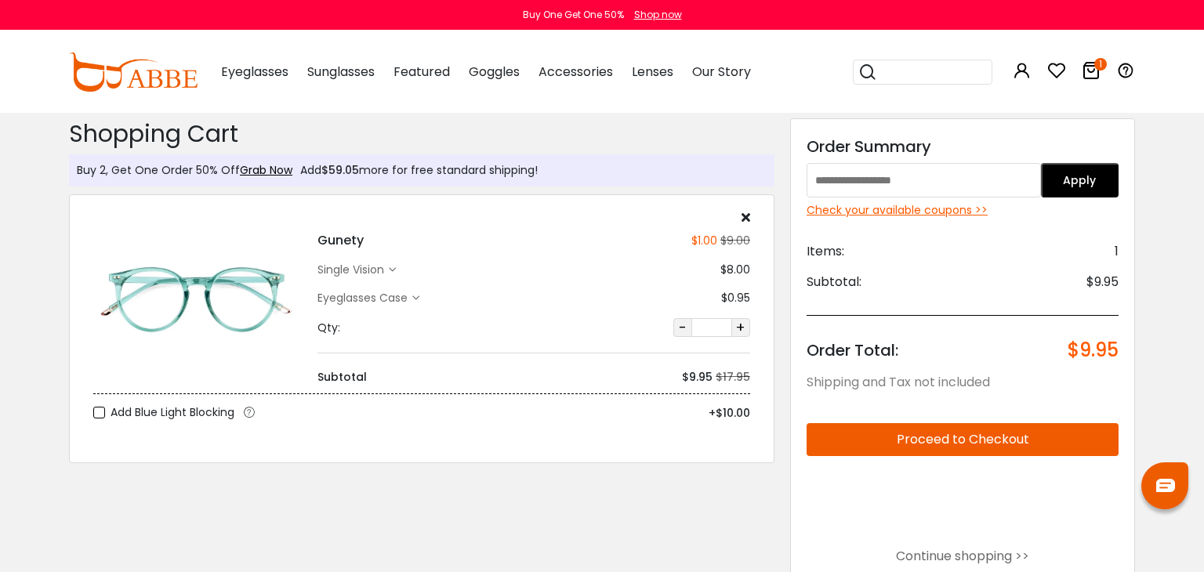
click at [912, 212] on div "Check your available coupons >>" at bounding box center [963, 210] width 312 height 16
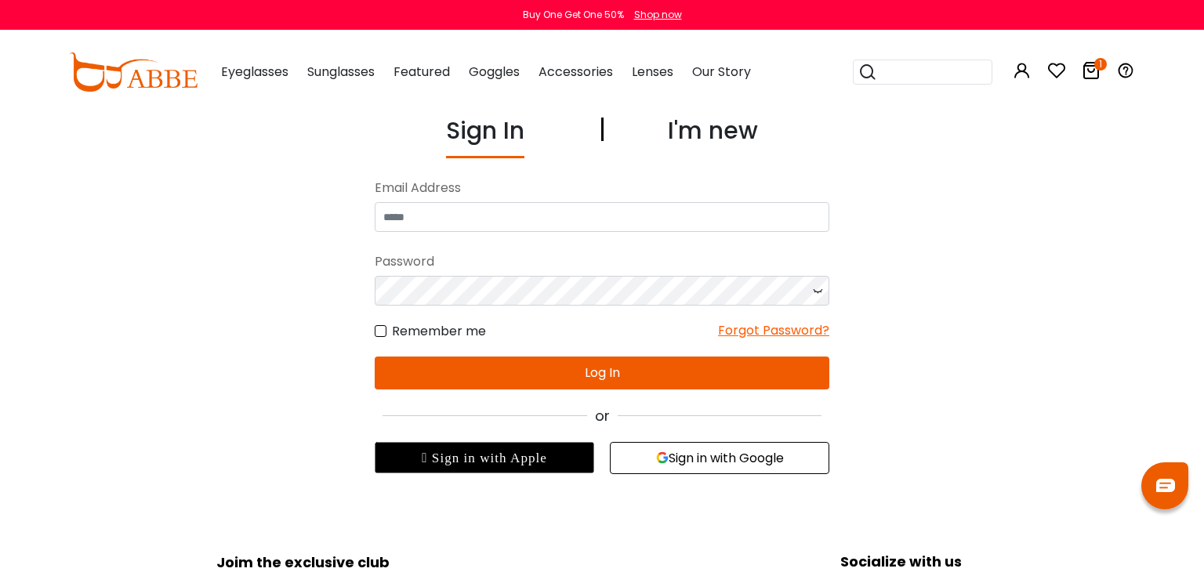
click at [692, 140] on div "I'm new" at bounding box center [713, 135] width 90 height 45
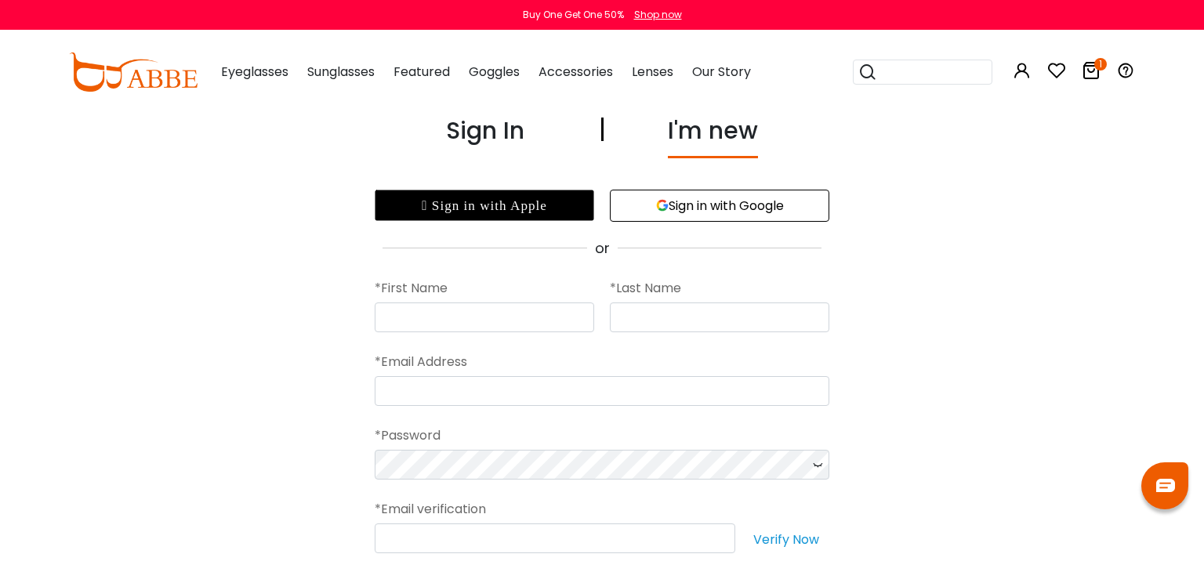
click at [637, 214] on button "Sign in with Google" at bounding box center [719, 206] width 219 height 32
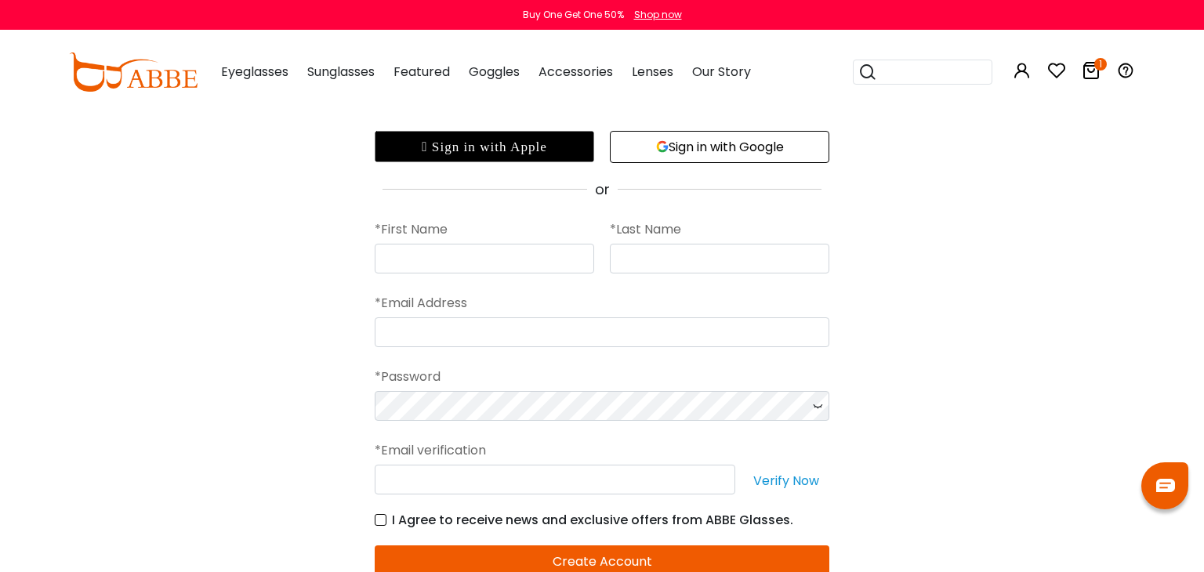
scroll to position [56, 0]
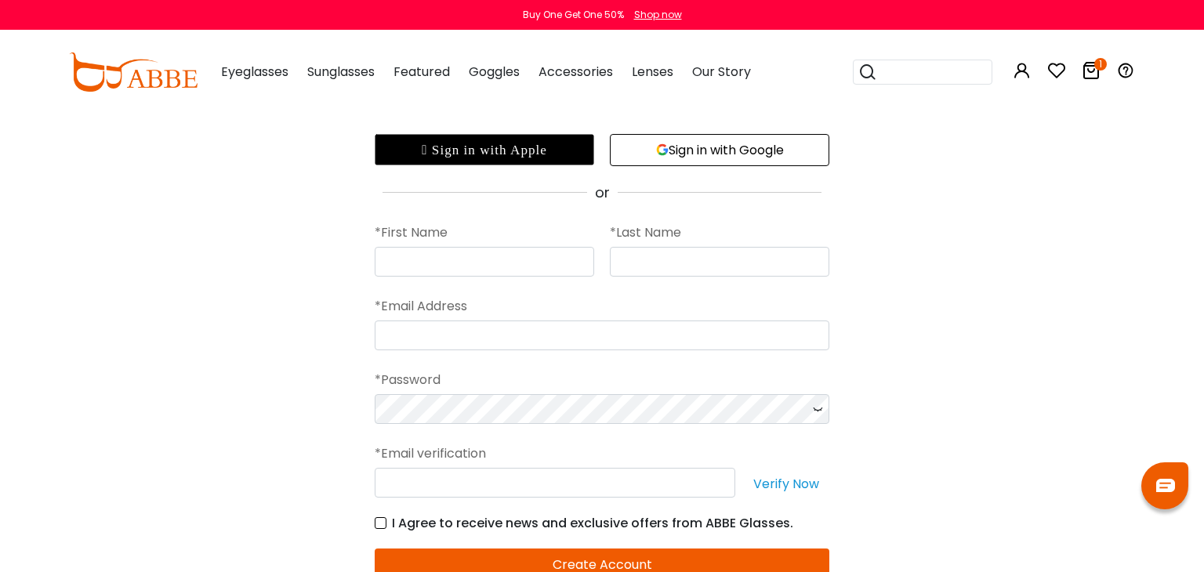
click at [689, 150] on button "Sign in with Google" at bounding box center [719, 150] width 219 height 32
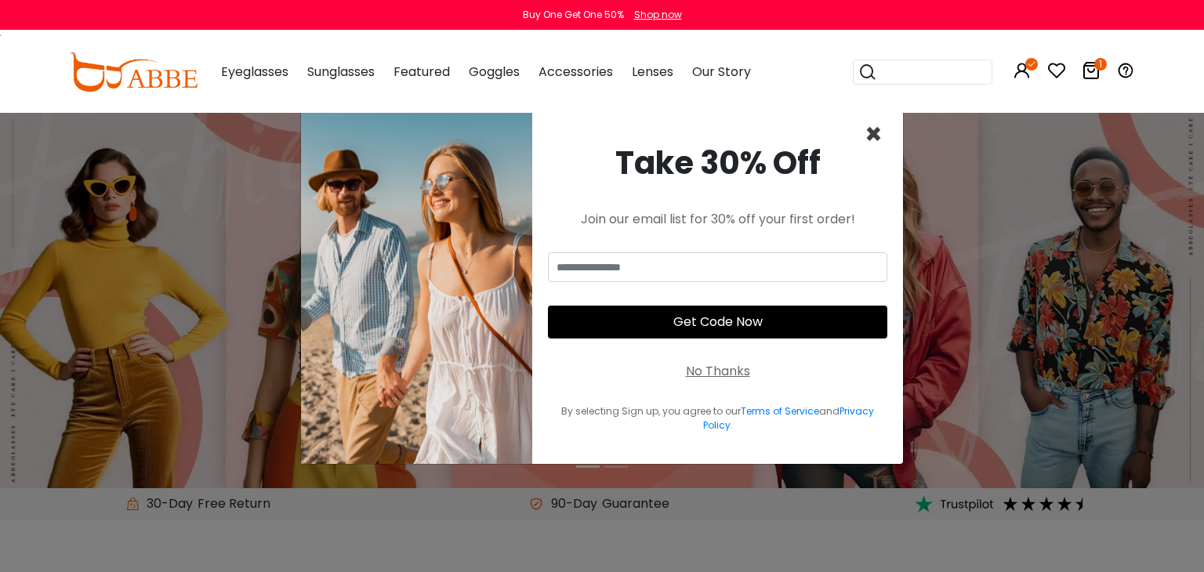
click at [875, 133] on span "×" at bounding box center [874, 134] width 18 height 40
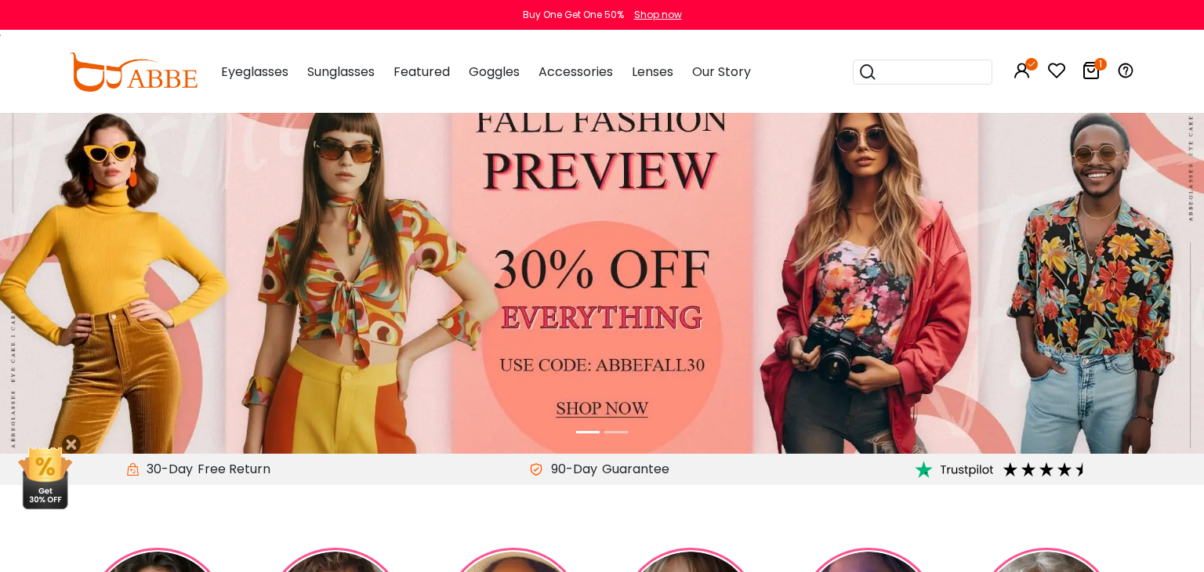
scroll to position [36, 0]
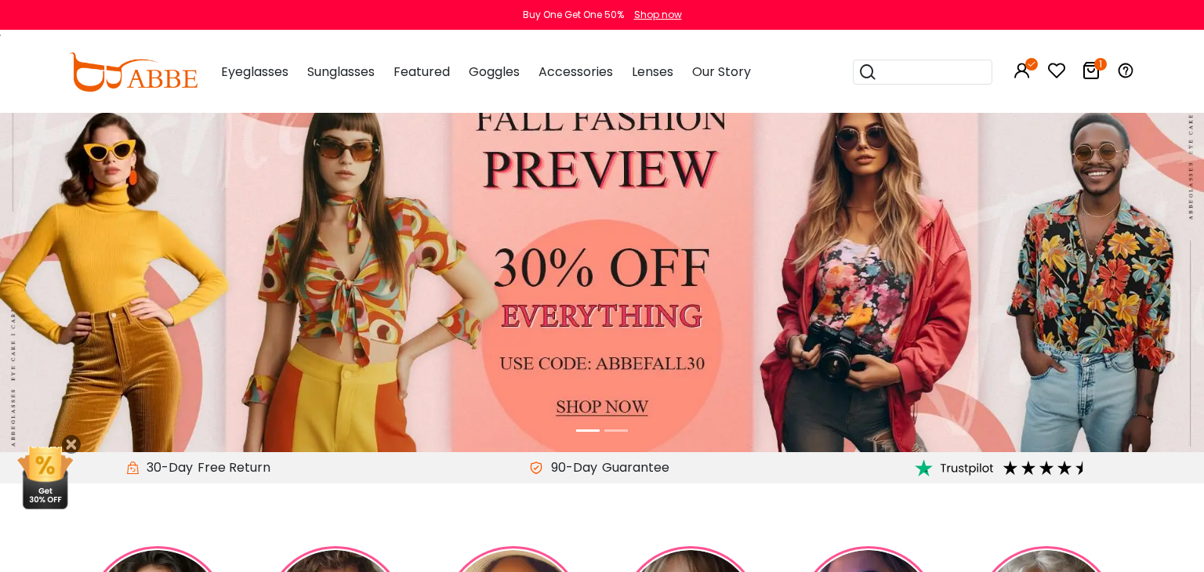
click at [1088, 66] on icon at bounding box center [1091, 70] width 19 height 19
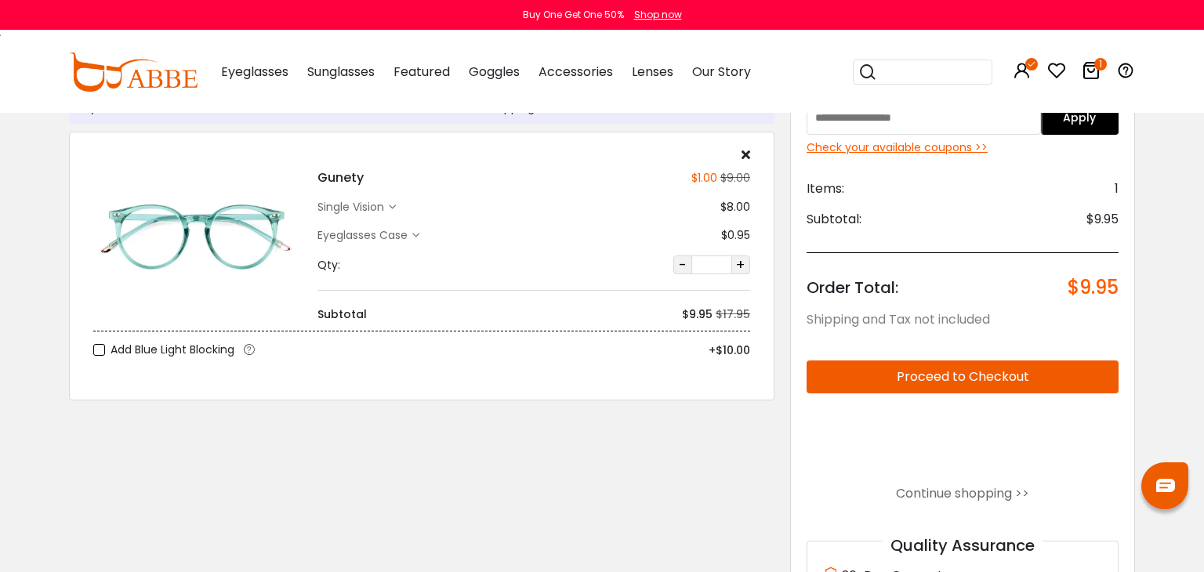
scroll to position [53, 0]
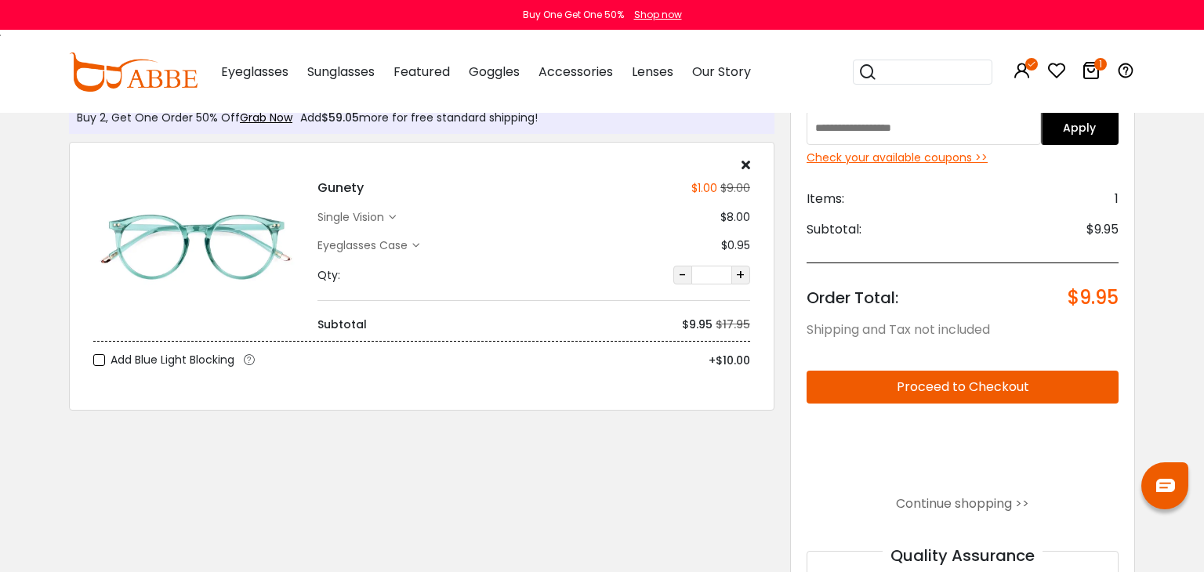
click at [891, 157] on div "Check your available coupons >>" at bounding box center [963, 158] width 312 height 16
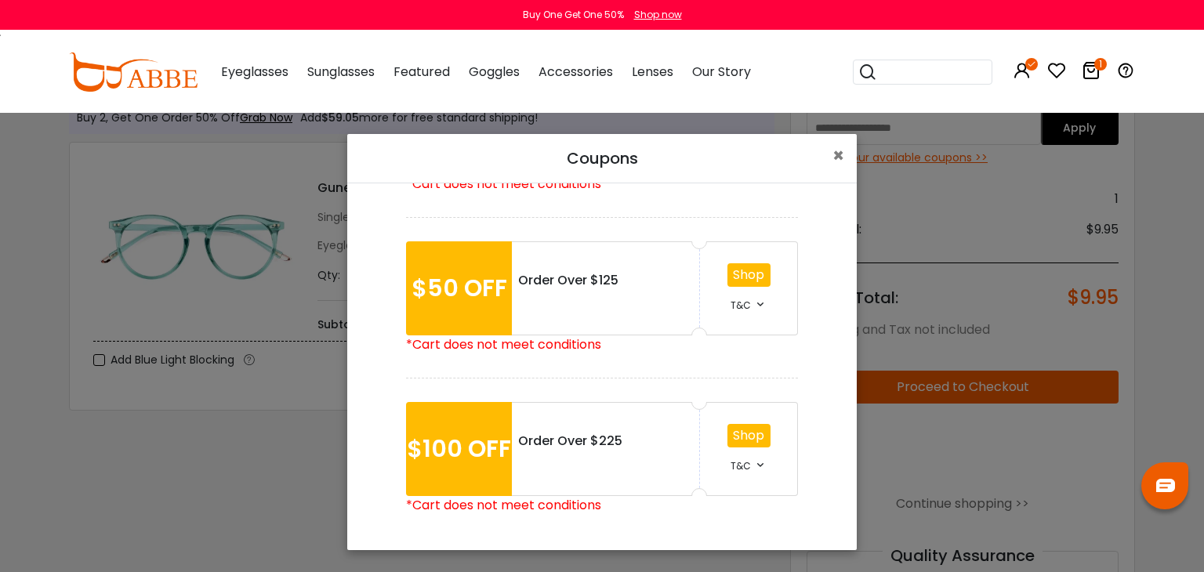
scroll to position [0, 0]
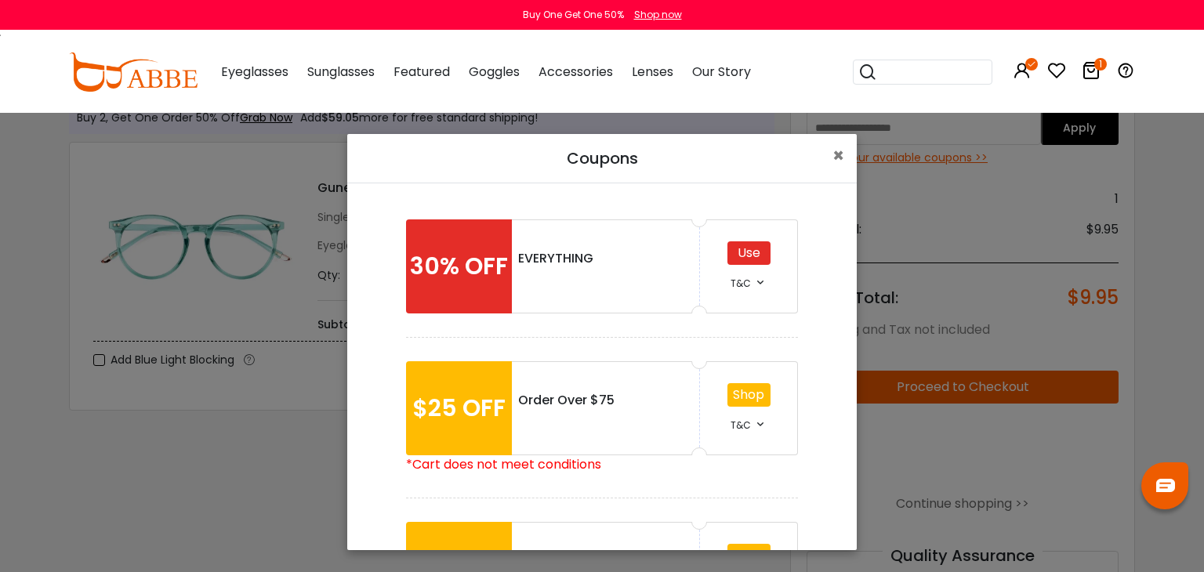
click at [755, 279] on icon at bounding box center [760, 282] width 13 height 13
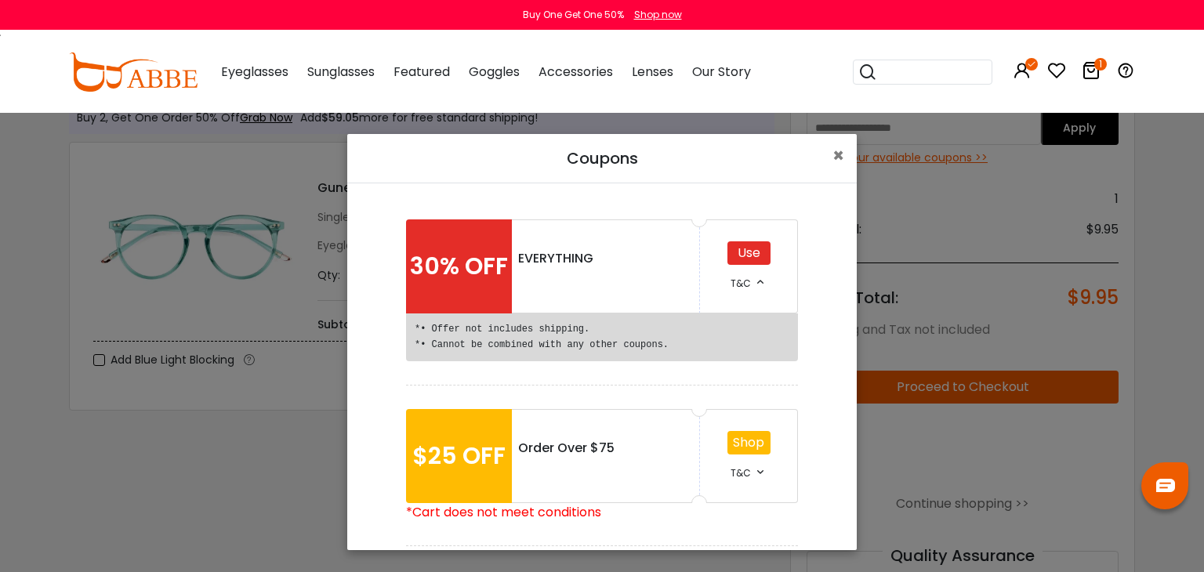
click at [752, 253] on div "Use" at bounding box center [748, 253] width 43 height 24
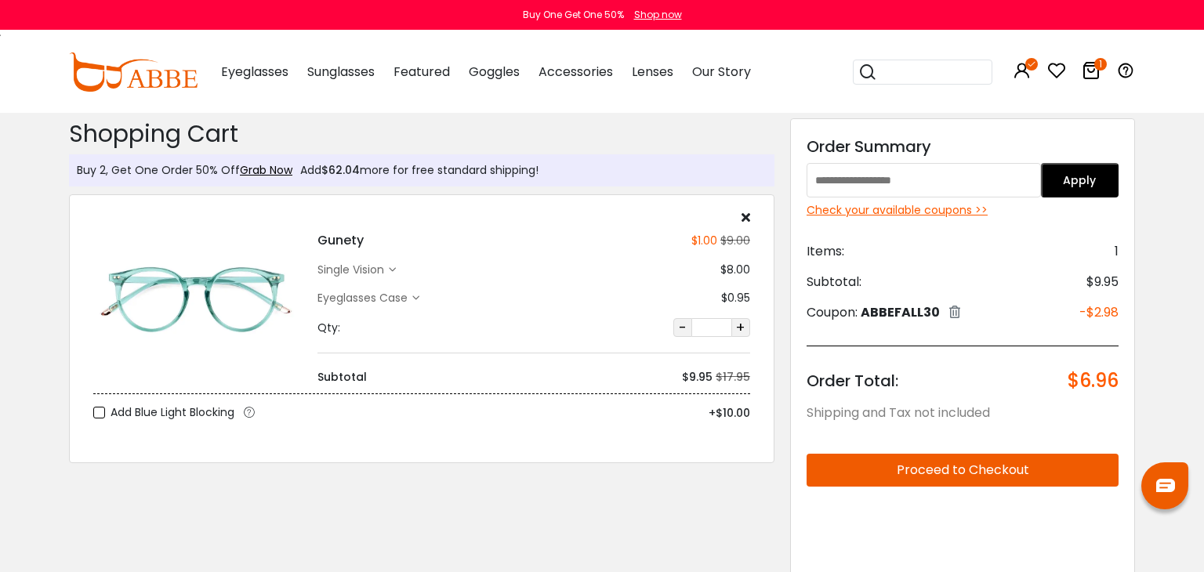
click at [973, 469] on button "Proceed to Checkout" at bounding box center [963, 470] width 312 height 33
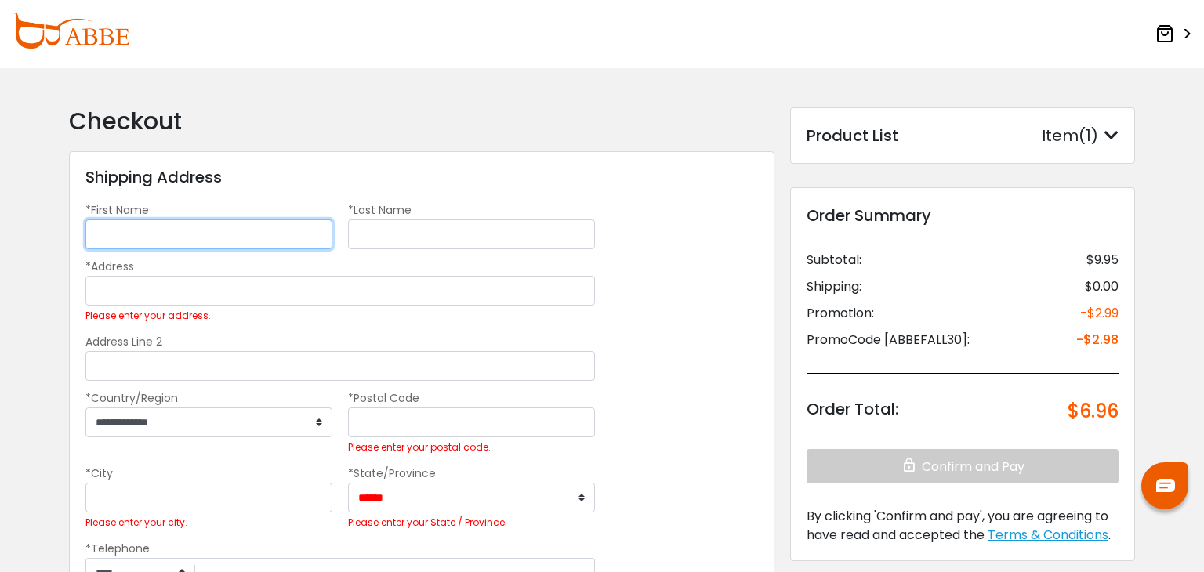
click at [293, 239] on input "*First Name" at bounding box center [208, 234] width 247 height 30
type input "*******"
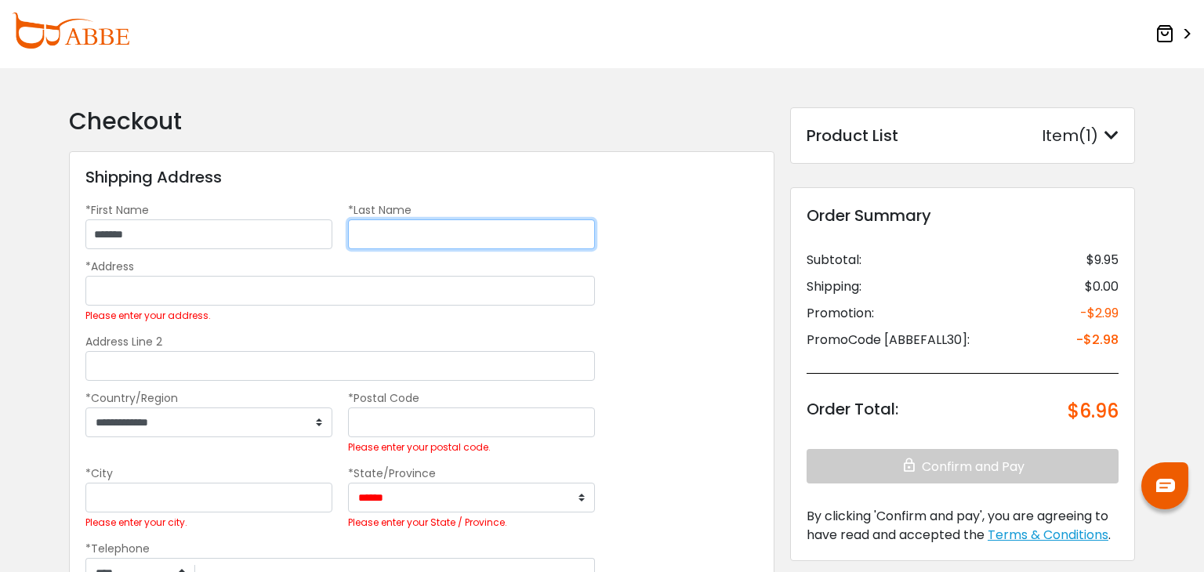
type input "********"
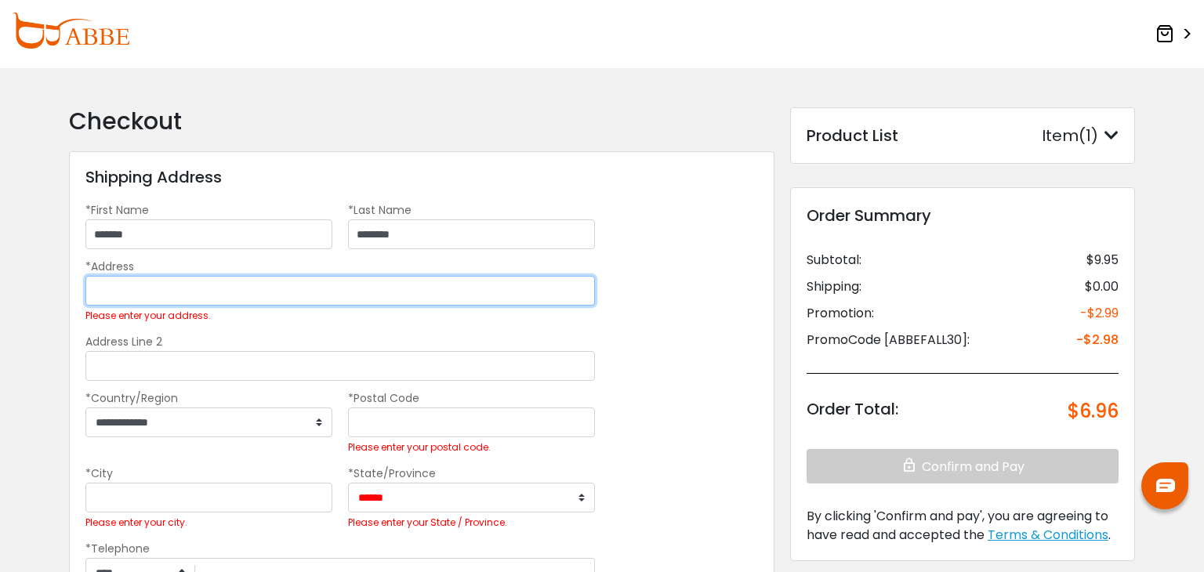
type input "**********"
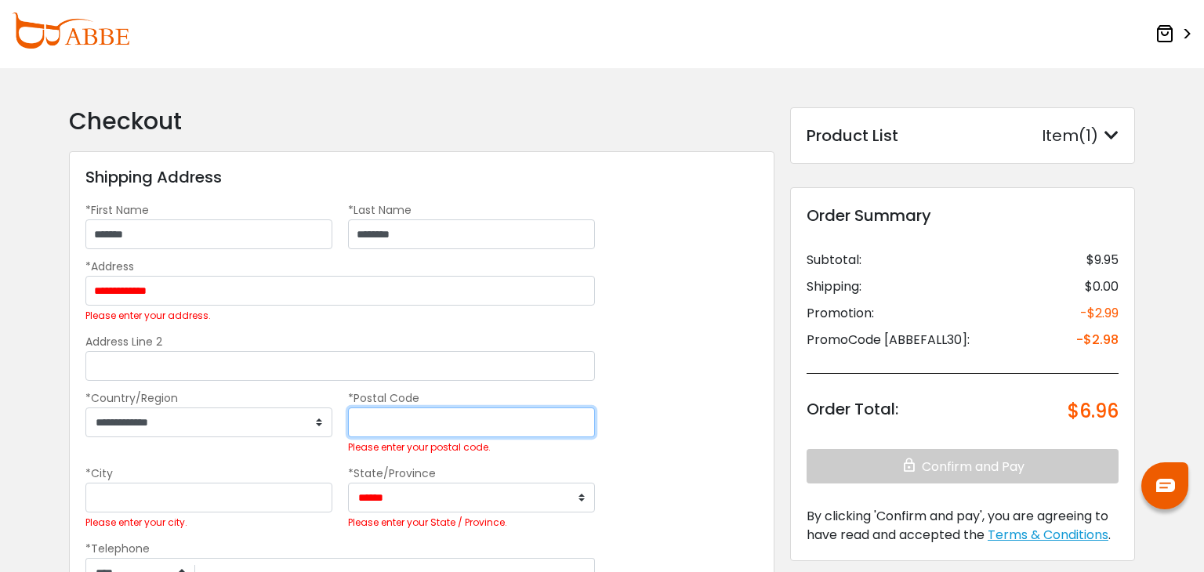
type input "**********"
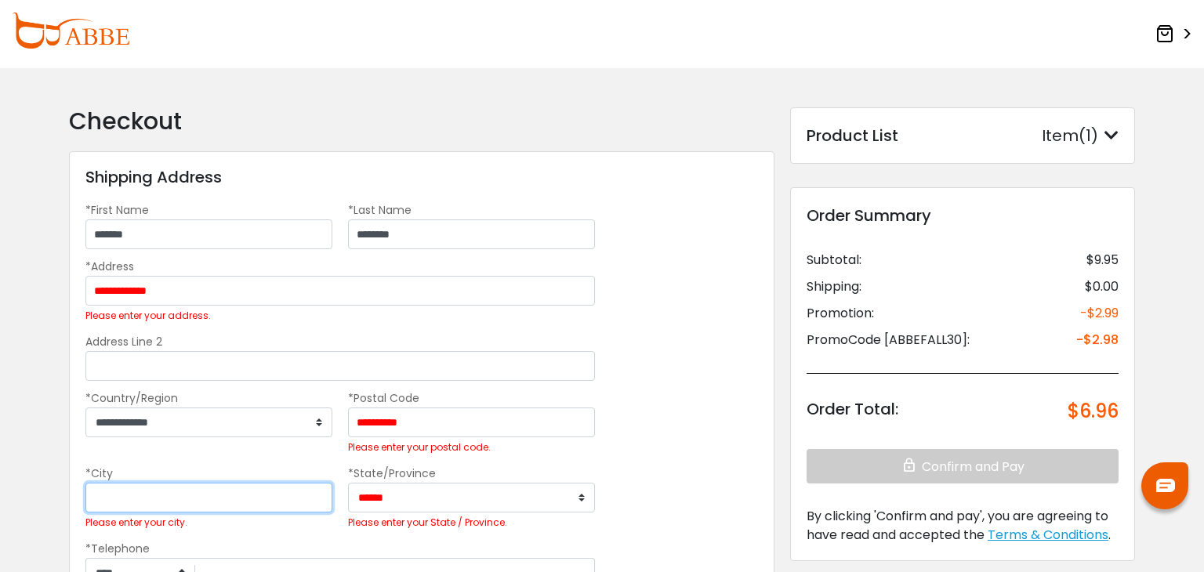
type input "*****"
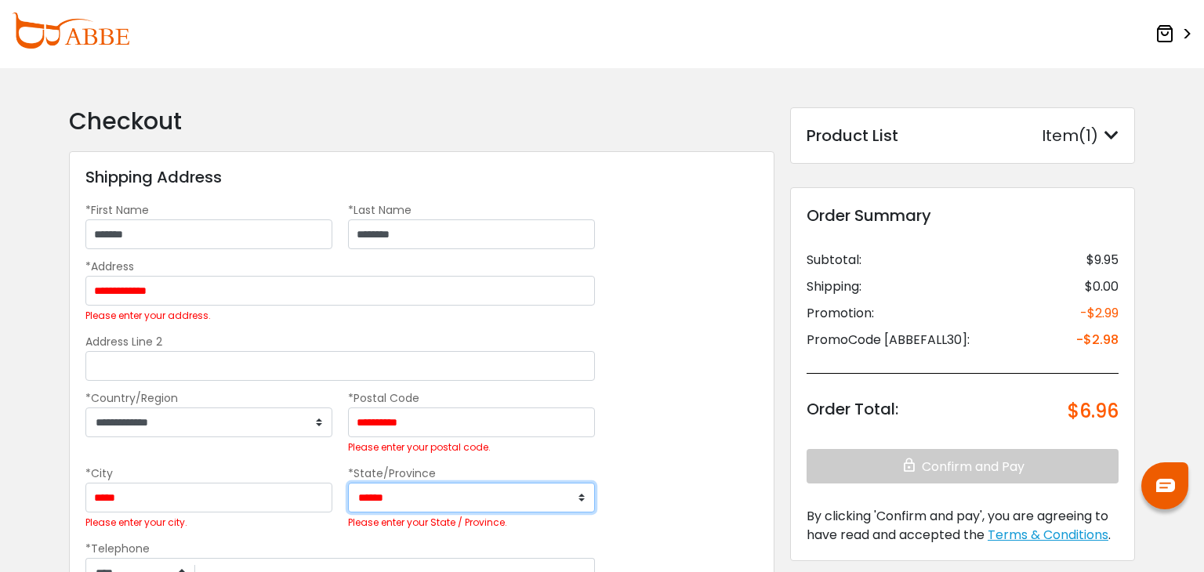
select select "**"
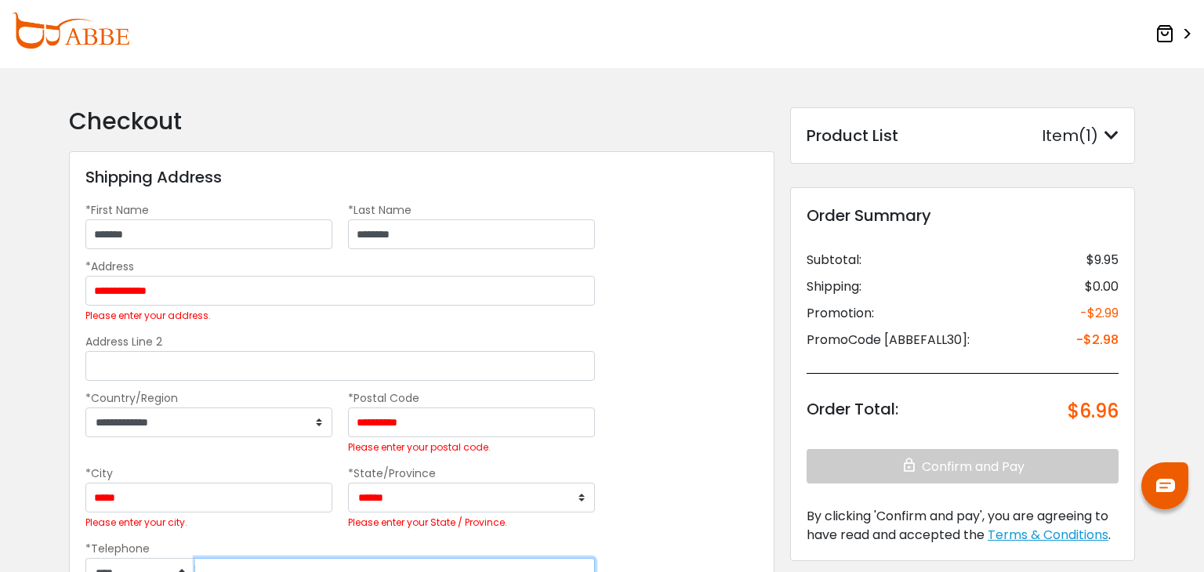
type input "**********"
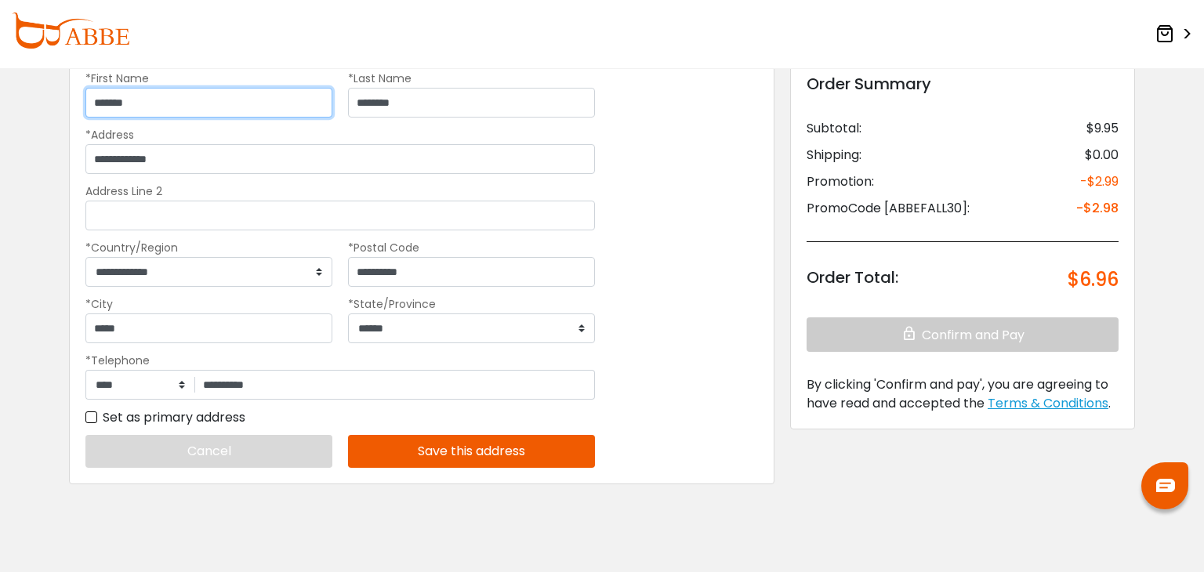
scroll to position [132, 0]
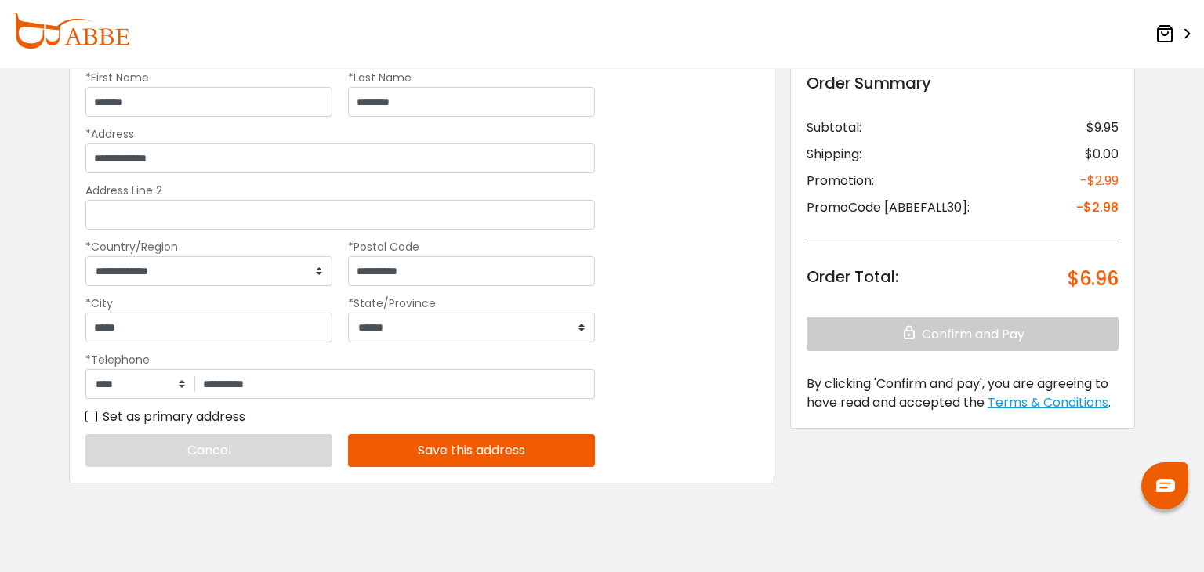
click at [413, 444] on button "Save this address" at bounding box center [471, 450] width 247 height 33
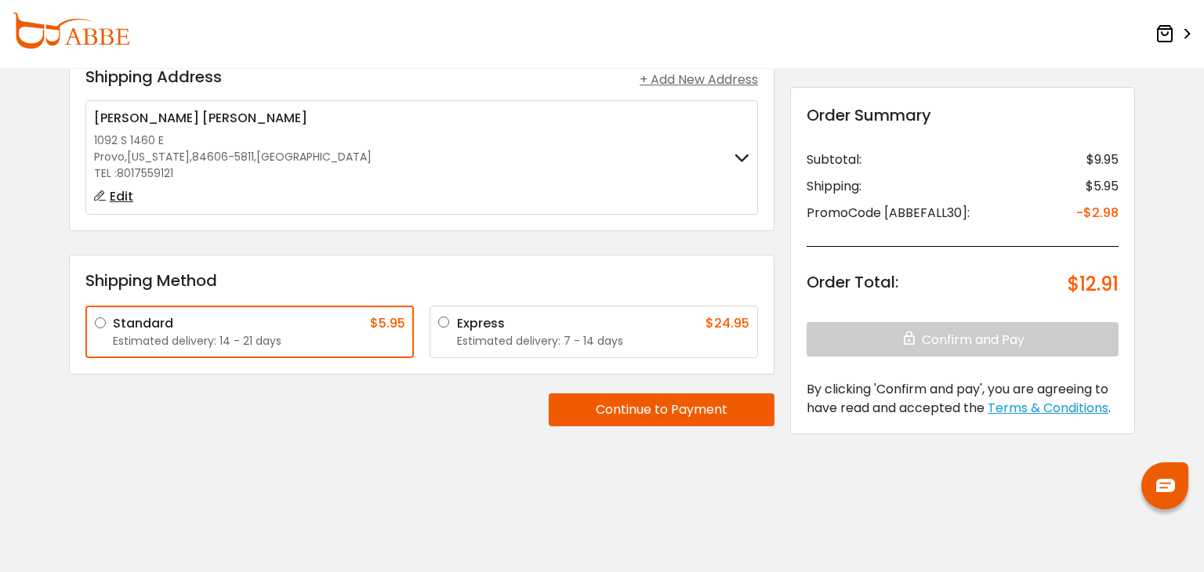
scroll to position [0, 0]
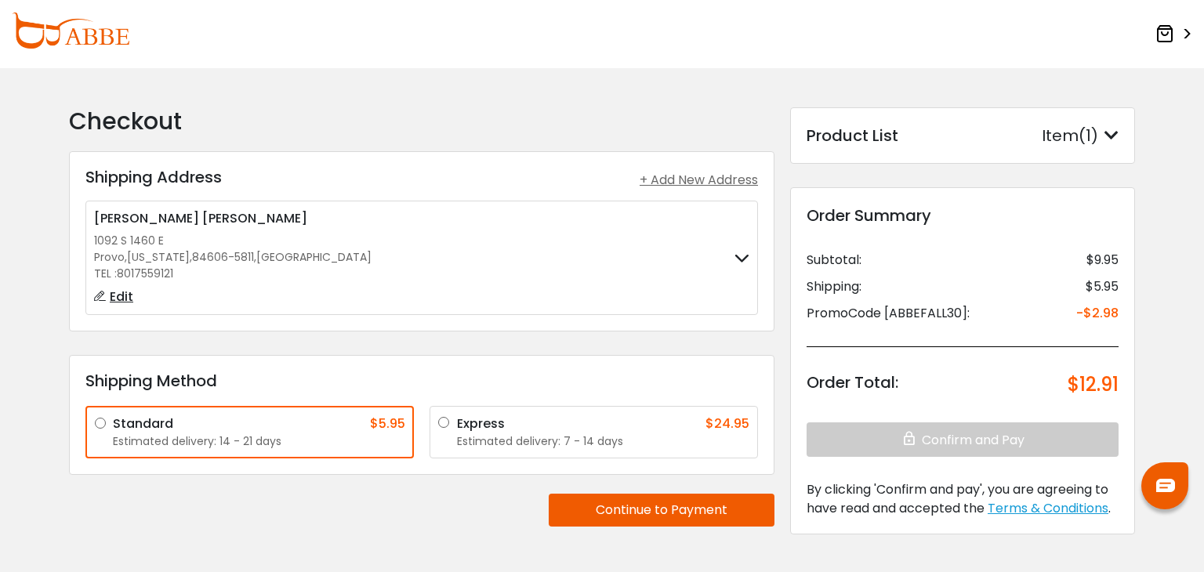
click at [1102, 136] on div "Item(1)" at bounding box center [1080, 136] width 77 height 24
